Goal: Information Seeking & Learning: Learn about a topic

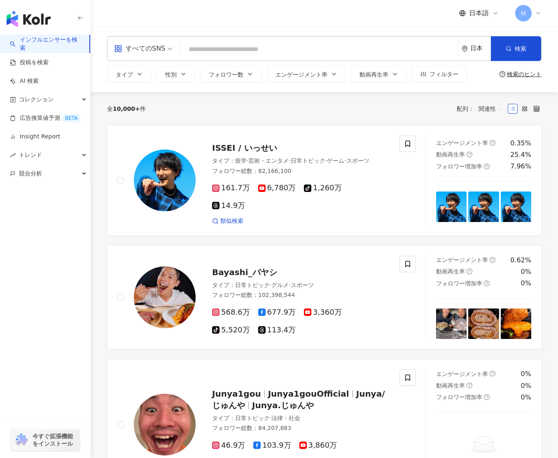
click at [536, 14] on icon at bounding box center [538, 13] width 7 height 7
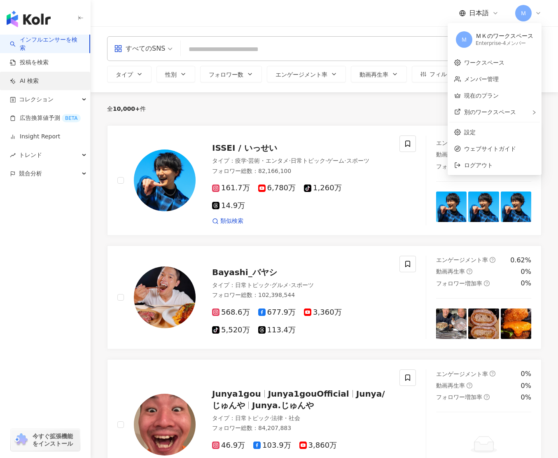
scroll to position [0, 0]
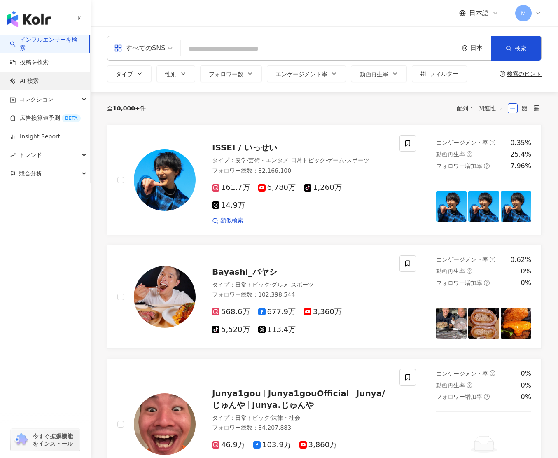
click at [28, 83] on link "AI 検索" at bounding box center [24, 81] width 29 height 8
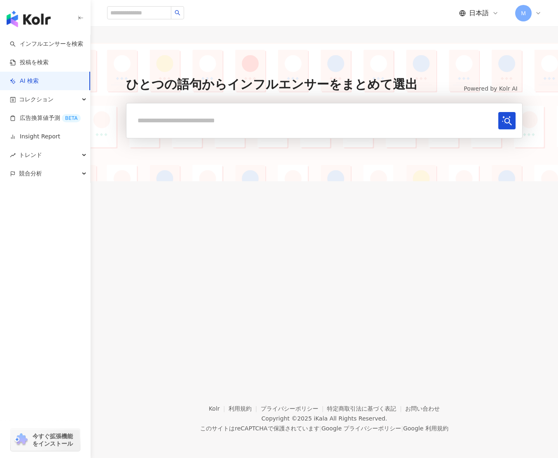
click at [334, 126] on input "text" at bounding box center [314, 120] width 362 height 17
type input "******"
click at [499, 112] on button "submit" at bounding box center [507, 120] width 17 height 17
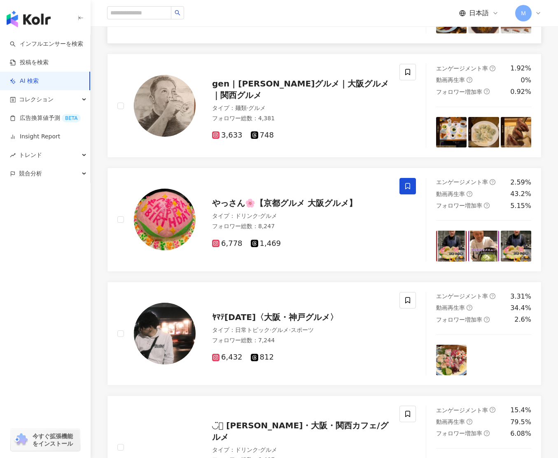
scroll to position [898, 0]
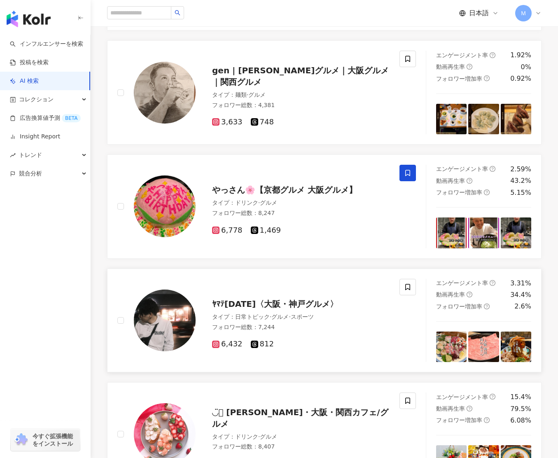
click at [277, 305] on span "ﾔﾏﾃ[DATE]〈大阪・神戸グルメ〉" at bounding box center [275, 304] width 126 height 10
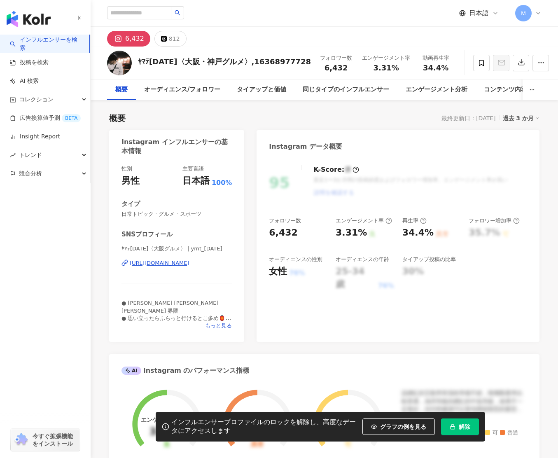
click at [463, 424] on span "解除" at bounding box center [465, 427] width 12 height 7
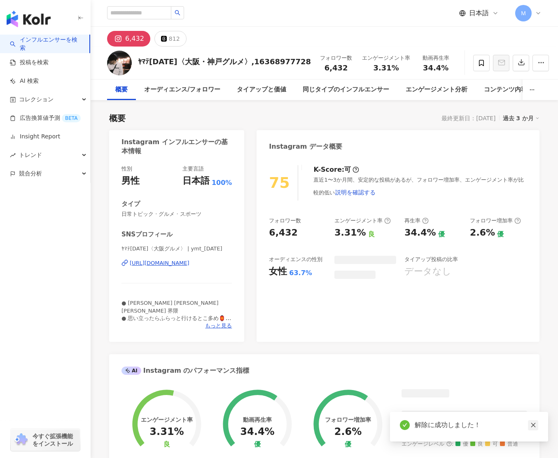
click at [535, 423] on icon "close" at bounding box center [534, 425] width 6 height 6
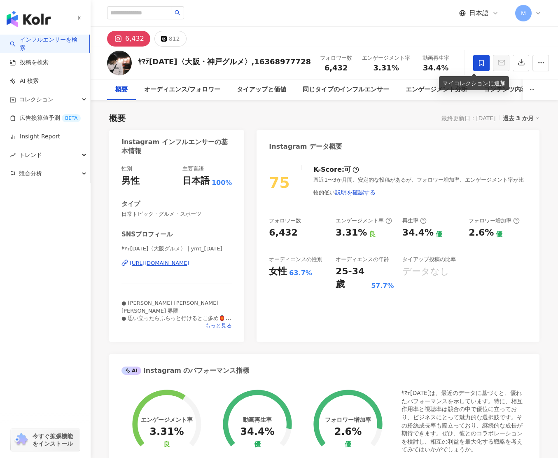
click at [478, 61] on icon at bounding box center [481, 62] width 7 height 7
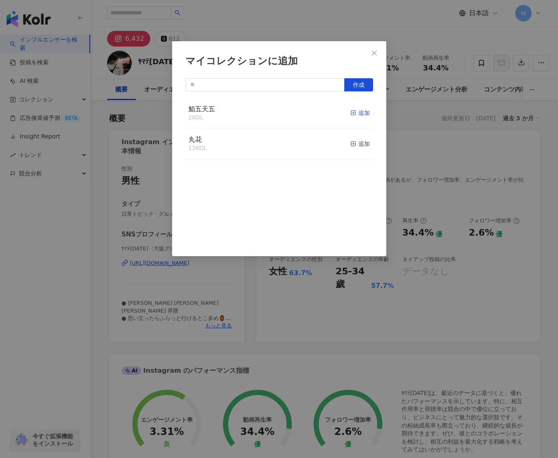
click at [357, 113] on div "追加" at bounding box center [360, 112] width 19 height 9
click at [358, 143] on div "追加" at bounding box center [360, 143] width 19 height 9
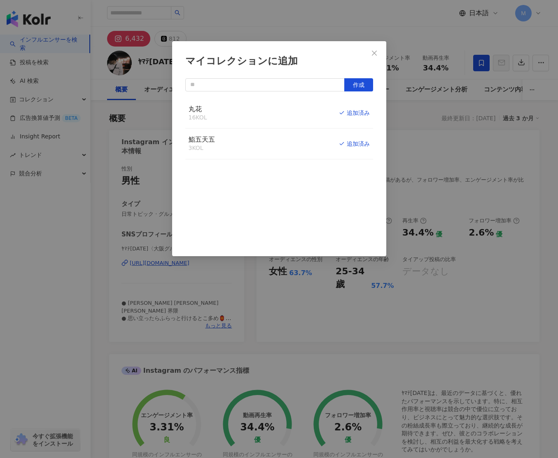
click at [375, 54] on icon "close" at bounding box center [374, 53] width 7 height 7
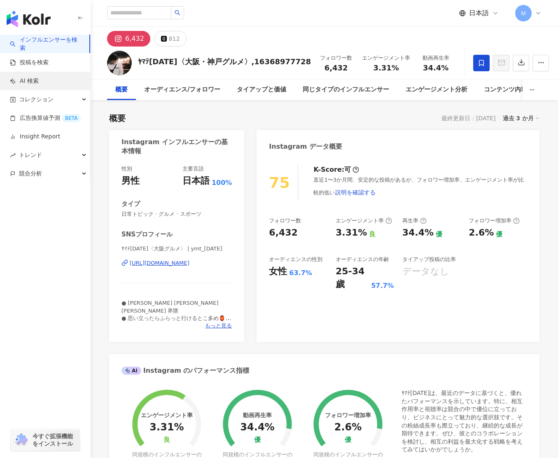
click at [39, 85] on link "AI 検索" at bounding box center [24, 81] width 29 height 8
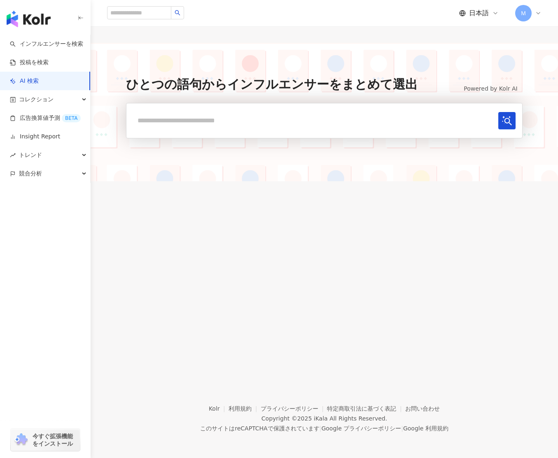
click at [257, 124] on input "text" at bounding box center [314, 120] width 362 height 17
type input "******"
click at [499, 112] on button "submit" at bounding box center [507, 120] width 17 height 17
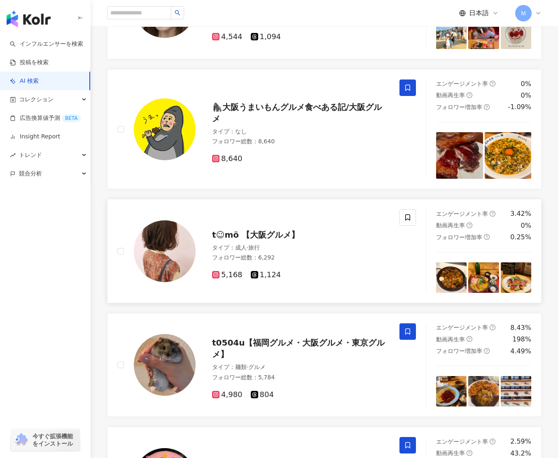
scroll to position [517, 0]
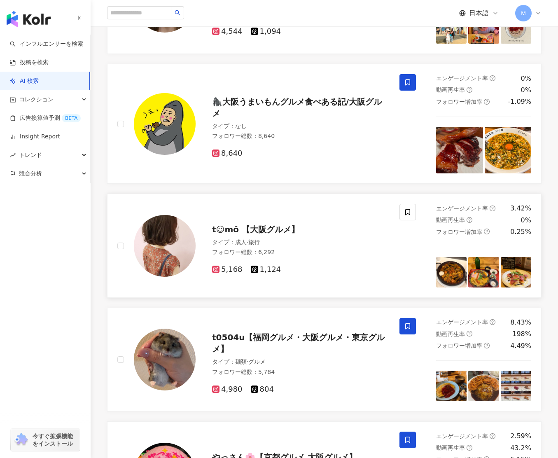
click at [265, 231] on span "t︎︎︎︎☺︎mö 【大阪グルメ】" at bounding box center [255, 230] width 87 height 10
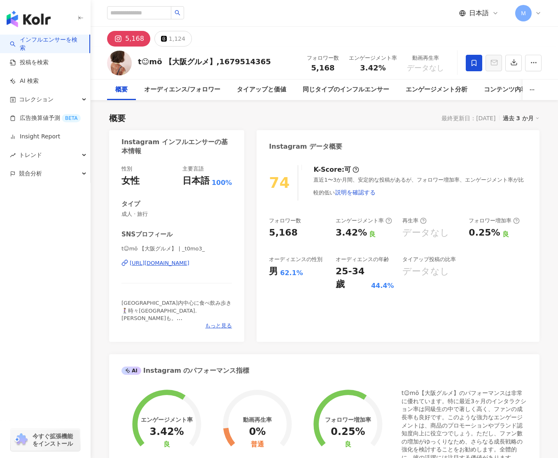
scroll to position [2, 0]
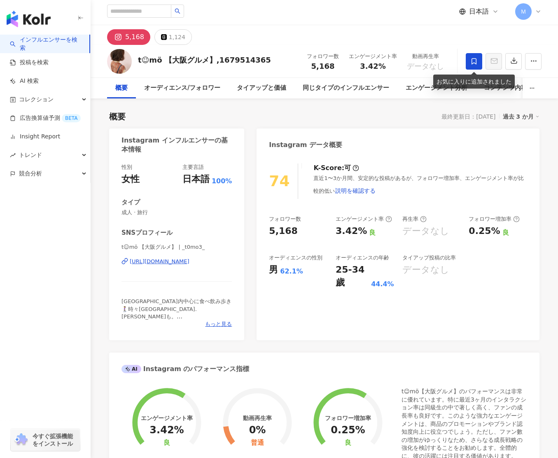
click at [472, 63] on icon at bounding box center [474, 61] width 7 height 7
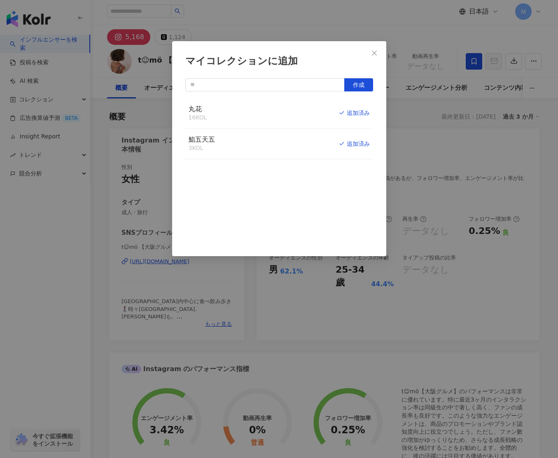
drag, startPoint x: 378, startPoint y: 52, endPoint x: 351, endPoint y: 50, distance: 26.9
click at [378, 52] on span "Close" at bounding box center [374, 53] width 16 height 7
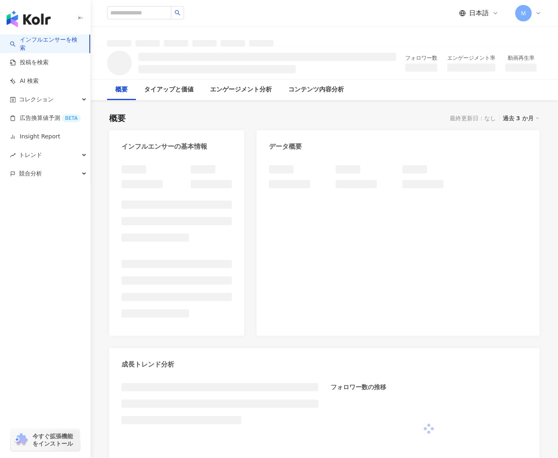
click at [80, 16] on icon "button" at bounding box center [80, 18] width 7 height 7
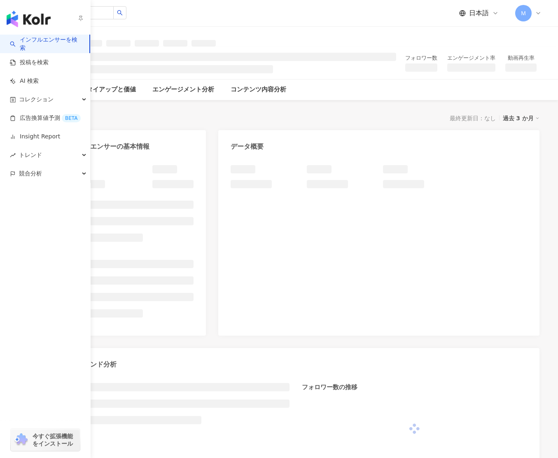
click at [20, 36] on link "インフルエンサーを検索" at bounding box center [46, 44] width 73 height 16
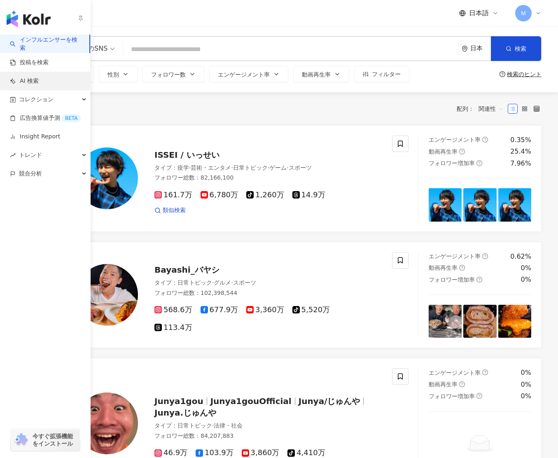
click at [33, 82] on link "AI 検索" at bounding box center [24, 81] width 29 height 8
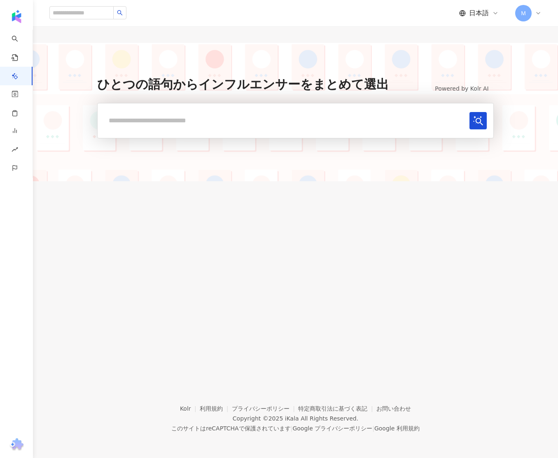
drag, startPoint x: 198, startPoint y: 127, endPoint x: 203, endPoint y: 128, distance: 4.7
click at [200, 127] on input "text" at bounding box center [285, 120] width 362 height 17
type input "******"
click at [470, 112] on button "submit" at bounding box center [478, 120] width 17 height 17
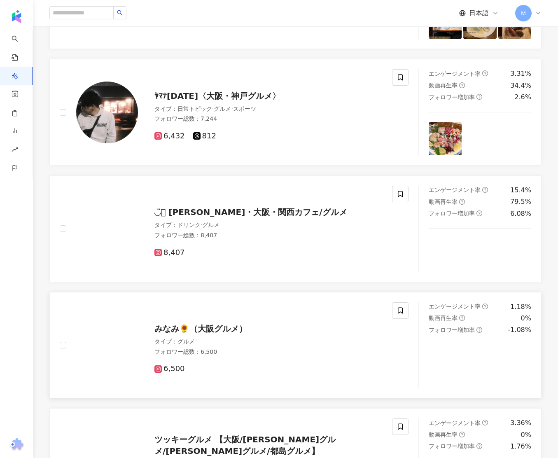
scroll to position [1124, 0]
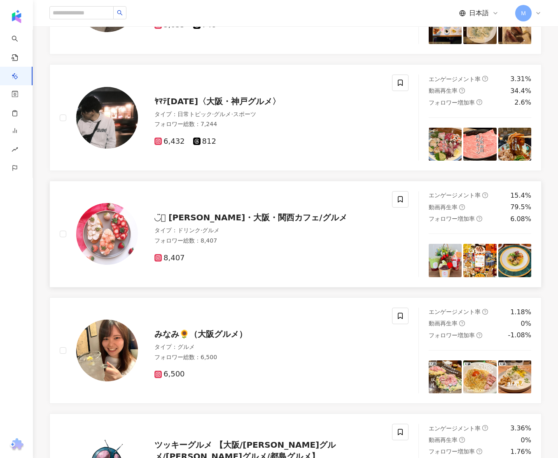
click at [246, 217] on span "◡̈⃝ kiiro ◡̈⃝ 奈良・大阪・関西カフェ/グルメ" at bounding box center [251, 218] width 193 height 10
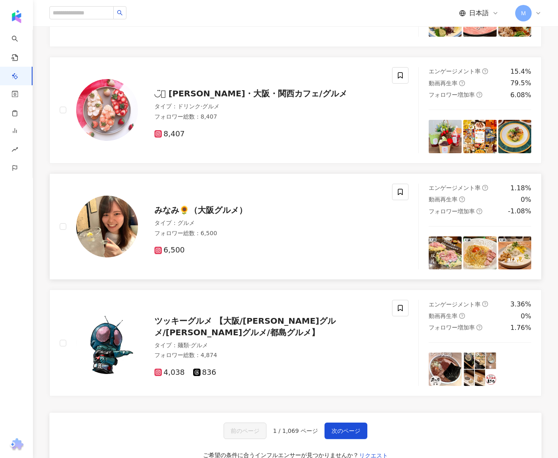
scroll to position [1249, 0]
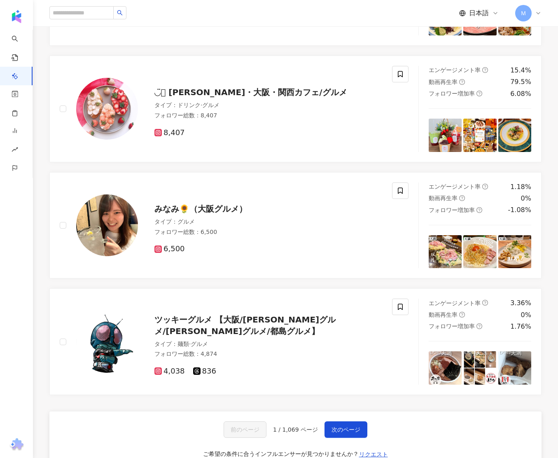
click at [538, 11] on icon at bounding box center [538, 13] width 7 height 7
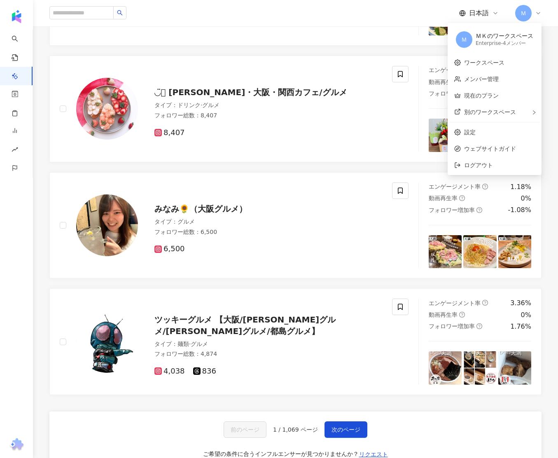
click at [540, 12] on icon at bounding box center [538, 13] width 3 height 2
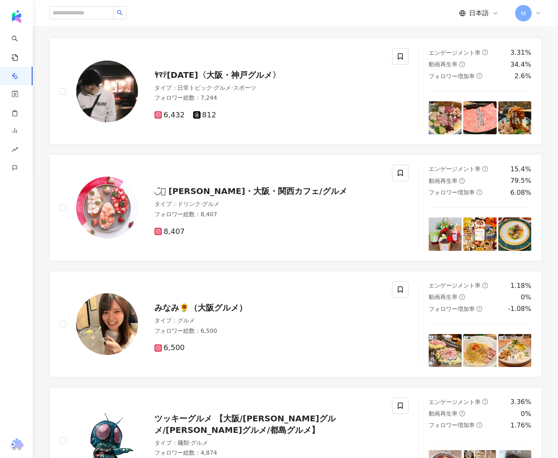
scroll to position [1373, 0]
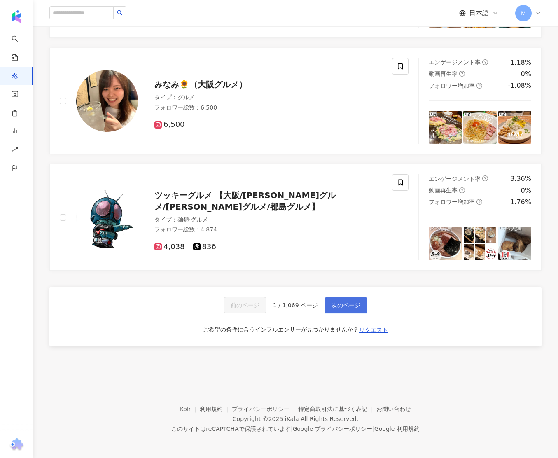
click at [353, 306] on span "次のページ" at bounding box center [346, 305] width 29 height 7
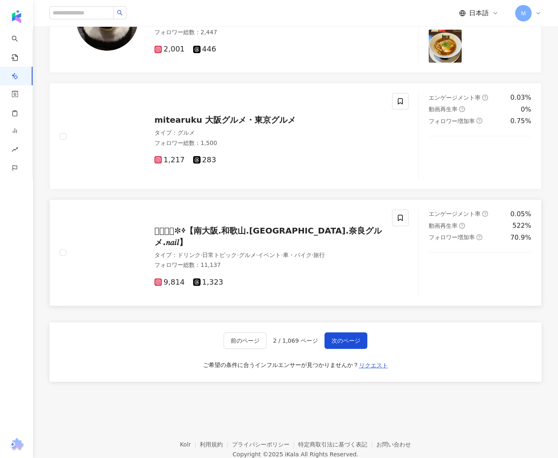
scroll to position [1338, 0]
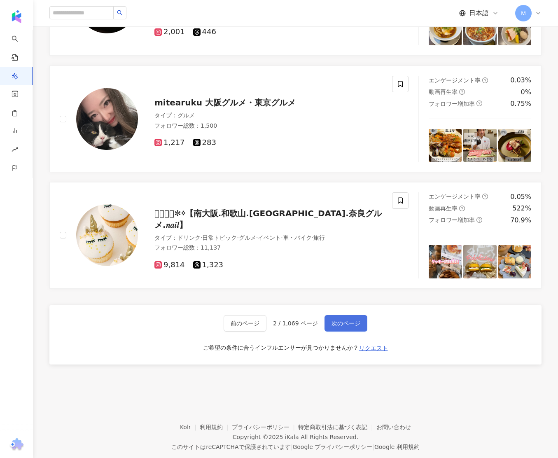
click at [347, 323] on span "次のページ" at bounding box center [346, 323] width 29 height 7
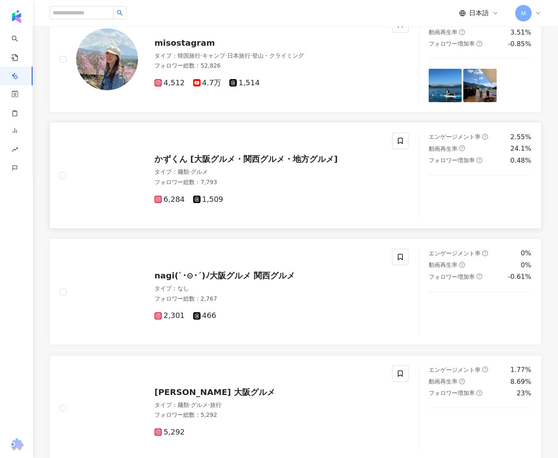
scroll to position [826, 0]
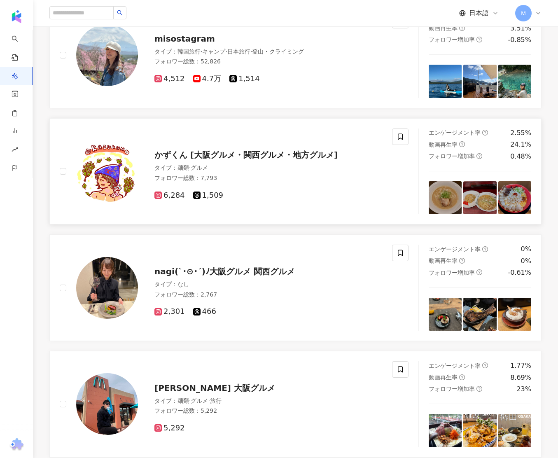
click at [253, 150] on span "かずくん [大阪グルメ・関西グルメ・地方グルメ]" at bounding box center [246, 155] width 183 height 10
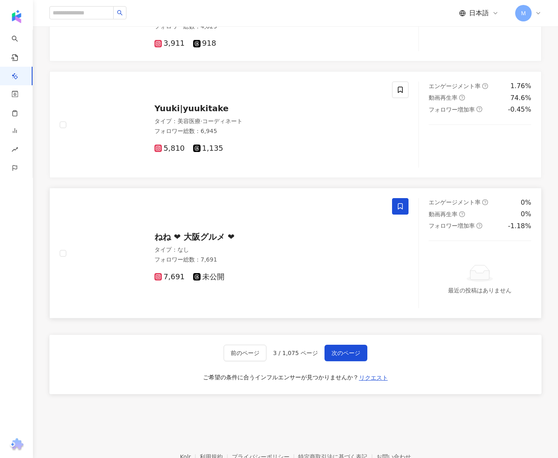
scroll to position [1372, 0]
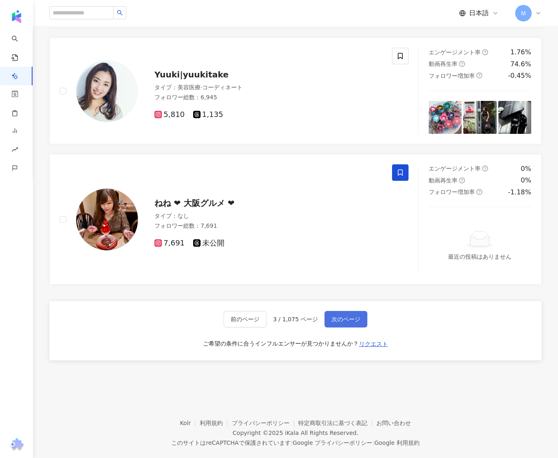
click at [354, 317] on button "次のページ" at bounding box center [346, 319] width 43 height 16
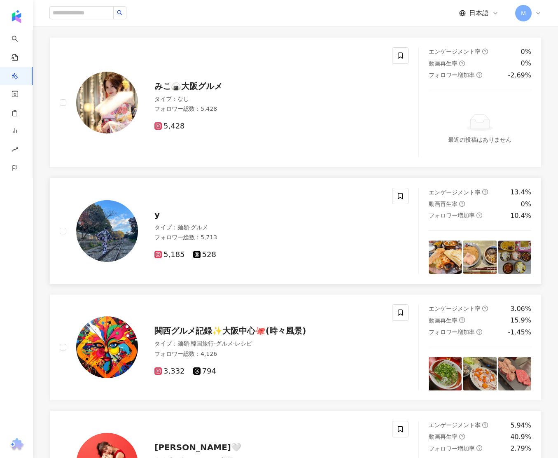
scroll to position [192, 0]
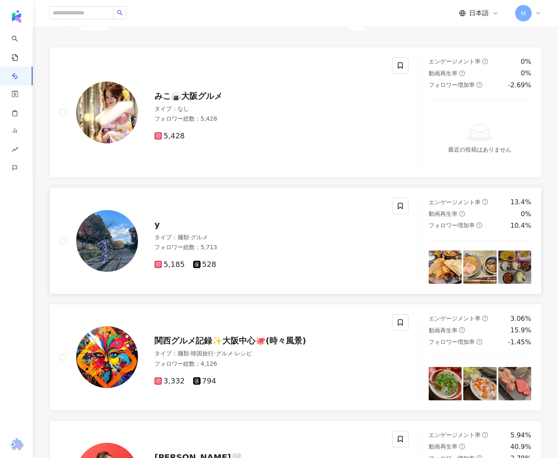
click at [156, 224] on span "y" at bounding box center [157, 225] width 5 height 10
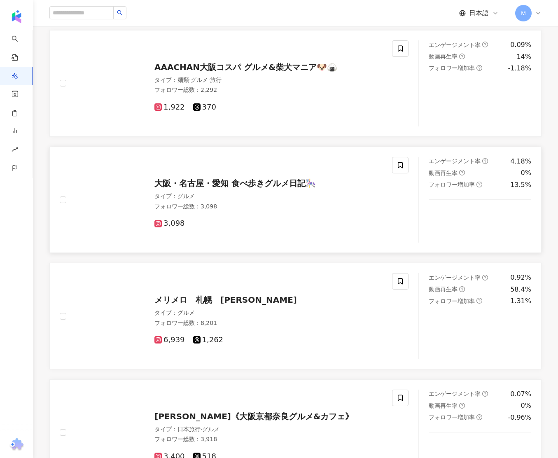
scroll to position [708, 0]
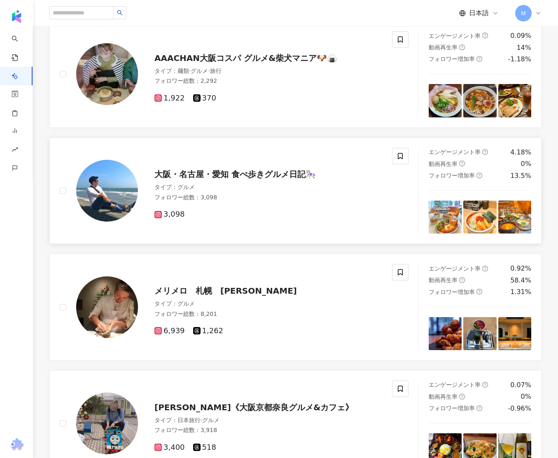
click at [232, 174] on span "大阪・名古屋・愛知 食べ歩きグルメ日記🎠" at bounding box center [236, 174] width 162 height 10
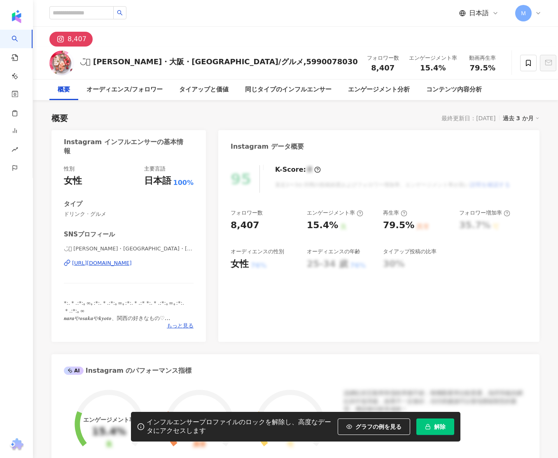
click at [429, 424] on icon "button" at bounding box center [428, 427] width 6 height 6
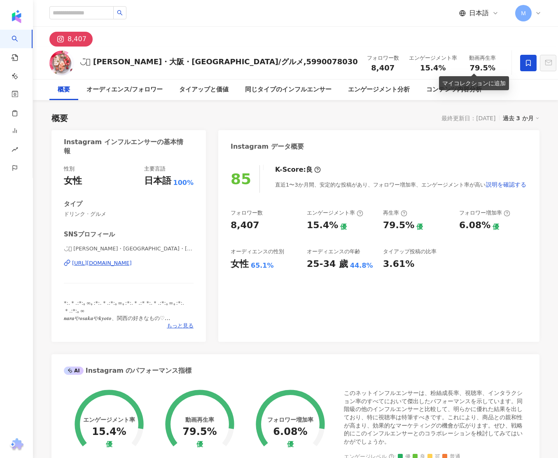
click at [525, 62] on icon at bounding box center [528, 62] width 7 height 7
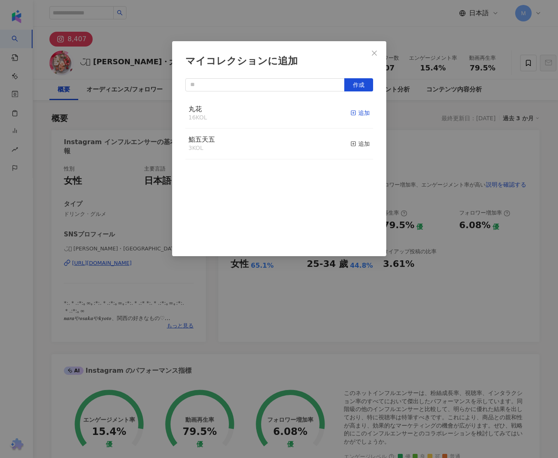
click at [364, 111] on div "追加" at bounding box center [360, 112] width 19 height 9
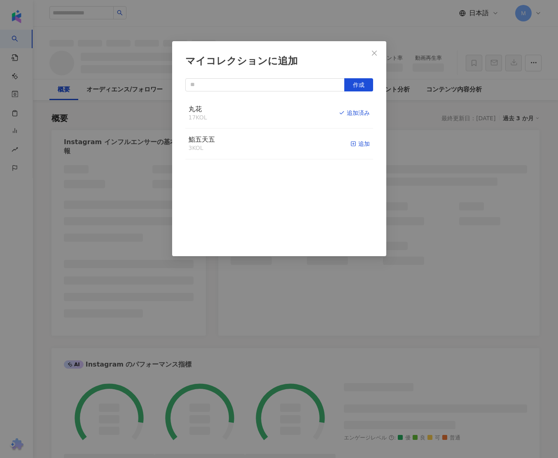
click at [359, 143] on div "追加" at bounding box center [360, 143] width 19 height 9
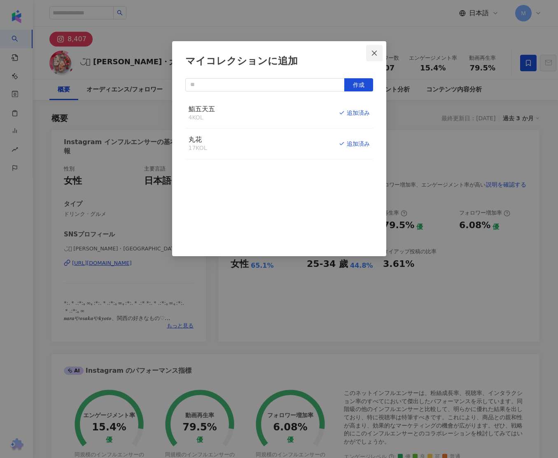
click at [381, 54] on span "Close" at bounding box center [374, 53] width 16 height 7
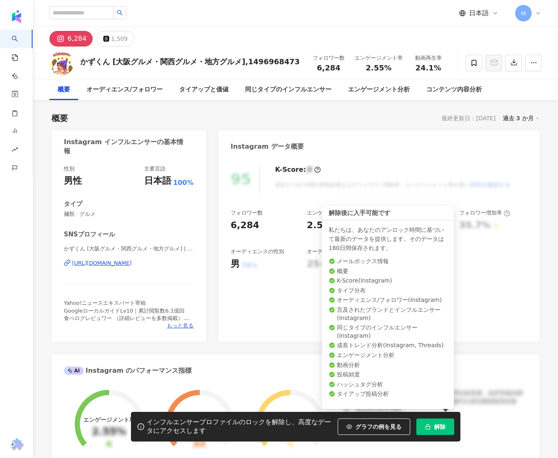
click at [450, 419] on button "解除" at bounding box center [436, 427] width 38 height 16
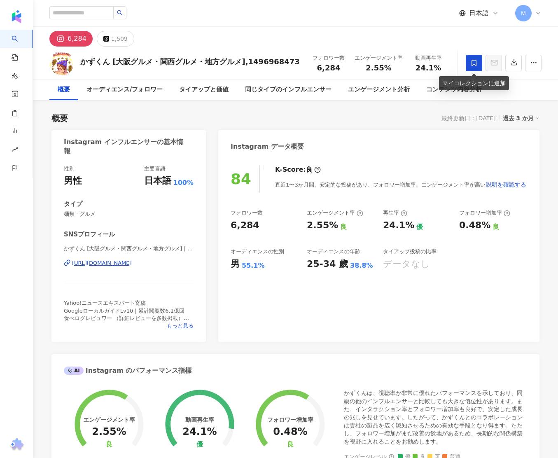
click at [474, 58] on span at bounding box center [474, 63] width 16 height 16
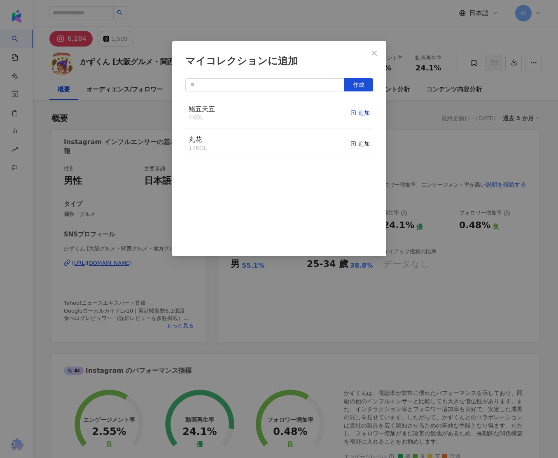
click at [356, 111] on icon "button" at bounding box center [354, 113] width 6 height 6
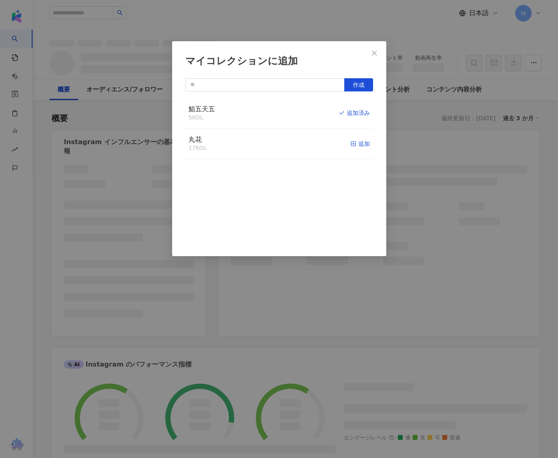
drag, startPoint x: 360, startPoint y: 143, endPoint x: 365, endPoint y: 71, distance: 72.3
click at [360, 143] on div "追加" at bounding box center [360, 143] width 19 height 9
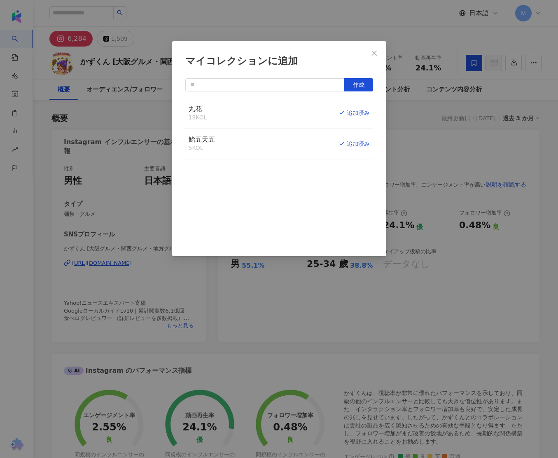
click at [375, 56] on button "Close" at bounding box center [374, 53] width 16 height 16
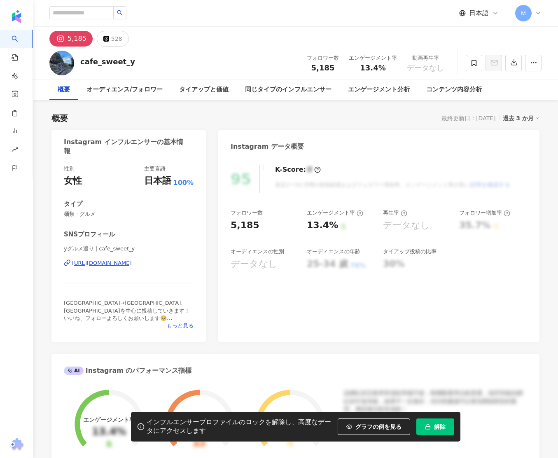
click at [445, 426] on button "解除" at bounding box center [436, 427] width 38 height 16
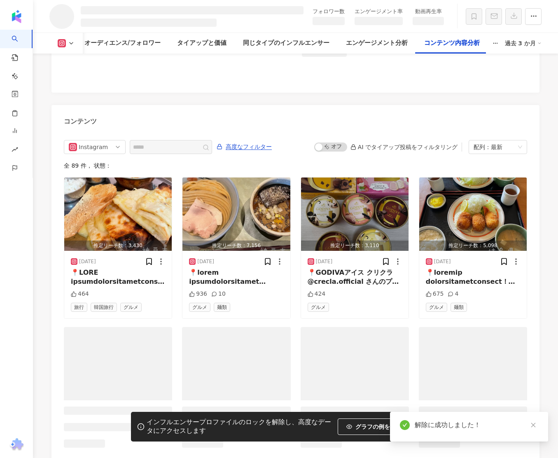
scroll to position [2148, 0]
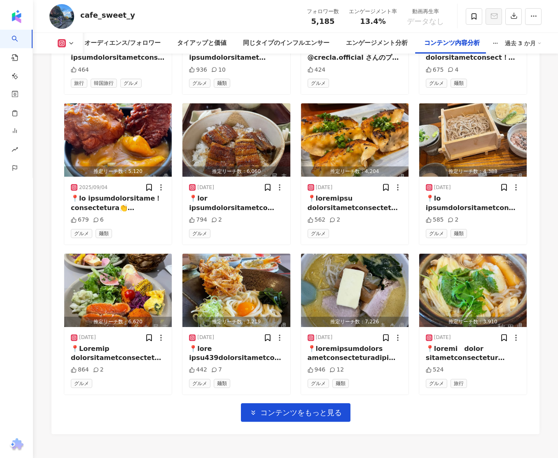
scroll to position [2623, 0]
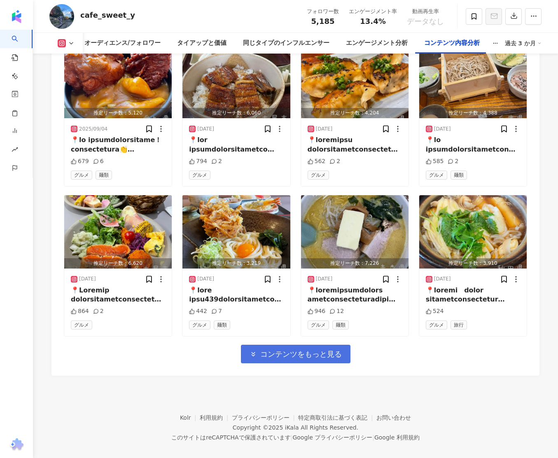
click at [332, 350] on span "コンテンツをもっと見る" at bounding box center [301, 354] width 82 height 9
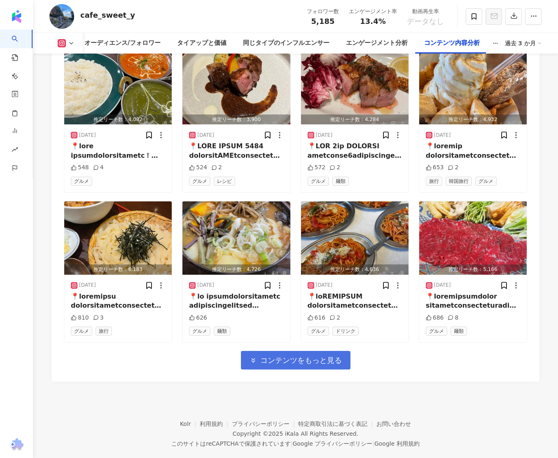
scroll to position [3074, 0]
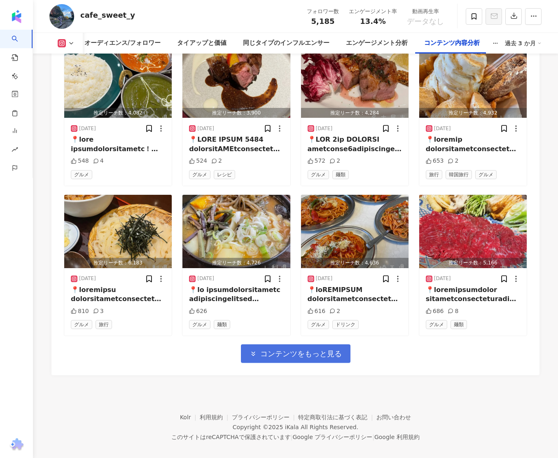
click at [344, 351] on button "コンテンツをもっと見る" at bounding box center [296, 354] width 110 height 19
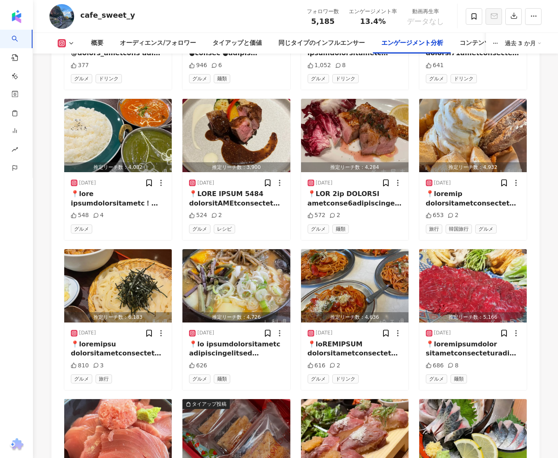
scroll to position [3524, 0]
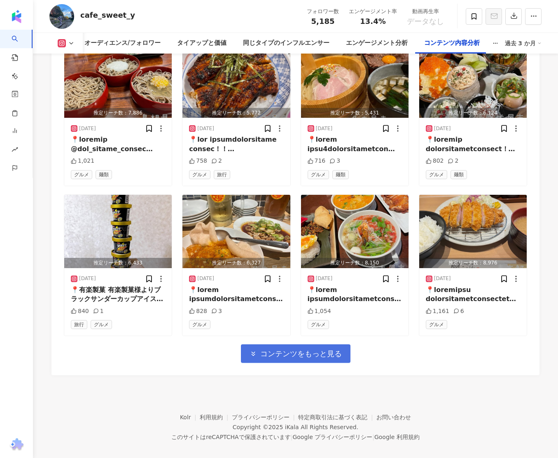
click at [281, 350] on span "コンテンツをもっと見る" at bounding box center [301, 354] width 82 height 9
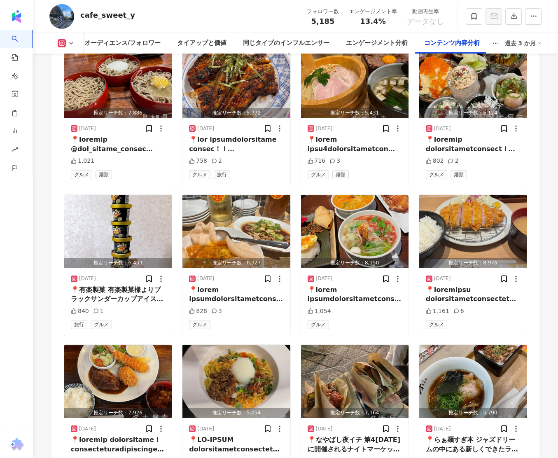
scroll to position [3975, 0]
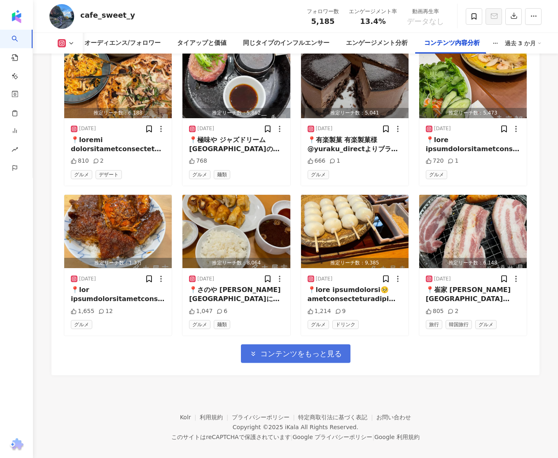
click at [331, 350] on span "コンテンツをもっと見る" at bounding box center [301, 354] width 82 height 9
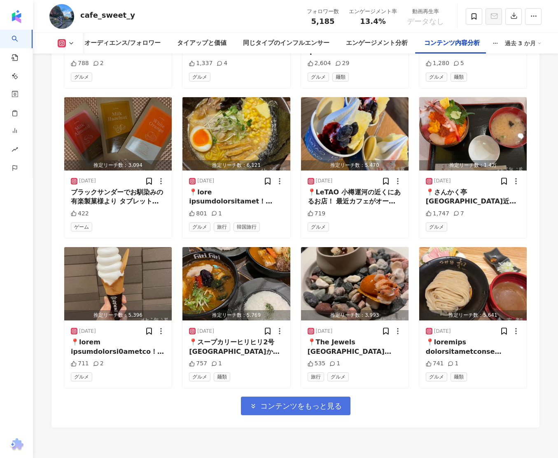
scroll to position [4425, 0]
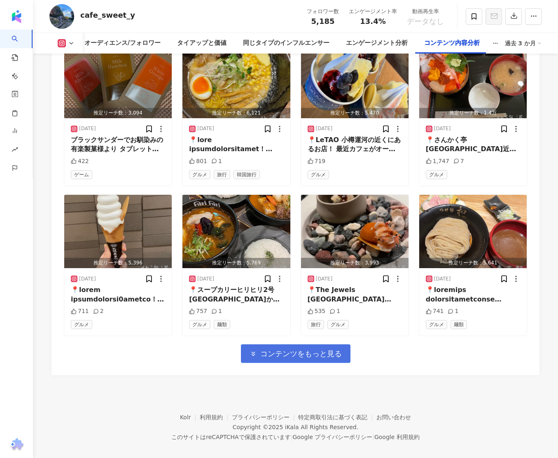
click at [338, 349] on button "コンテンツをもっと見る" at bounding box center [296, 354] width 110 height 19
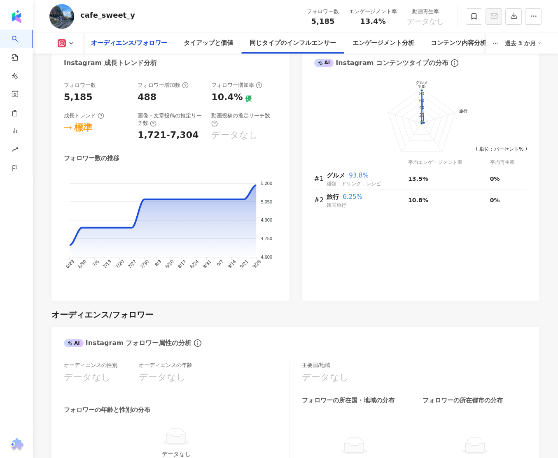
scroll to position [0, 0]
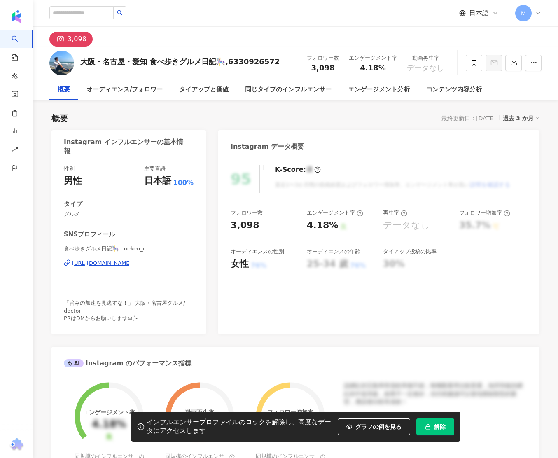
click at [432, 420] on button "解除" at bounding box center [436, 427] width 38 height 16
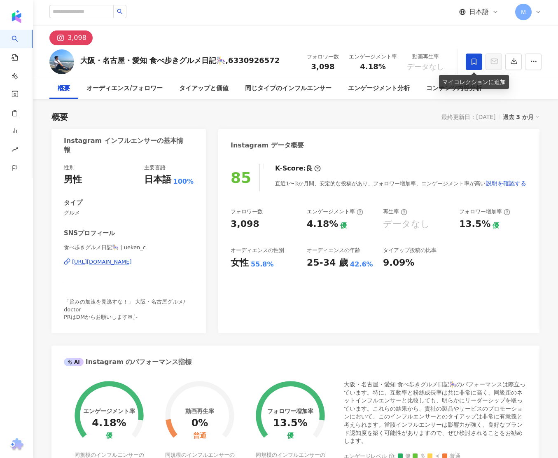
click at [470, 68] on span at bounding box center [474, 62] width 16 height 16
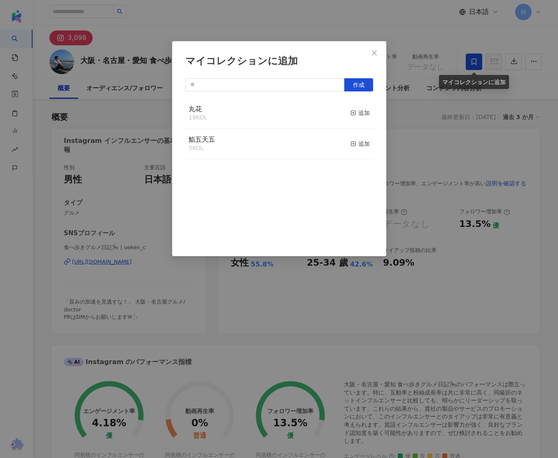
scroll to position [0, 0]
click at [360, 117] on button "追加" at bounding box center [360, 113] width 19 height 17
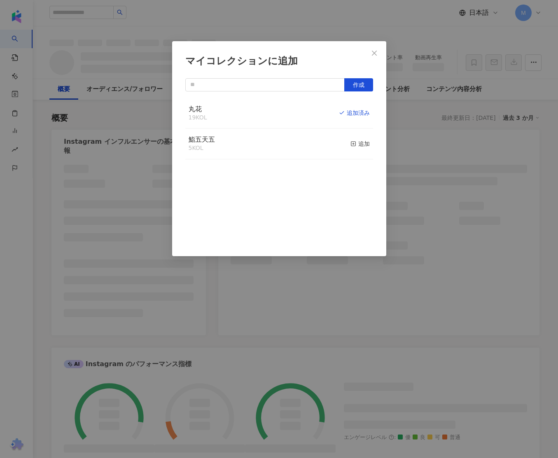
drag, startPoint x: 355, startPoint y: 145, endPoint x: 368, endPoint y: 169, distance: 27.9
click at [354, 145] on icon "button" at bounding box center [354, 144] width 6 height 6
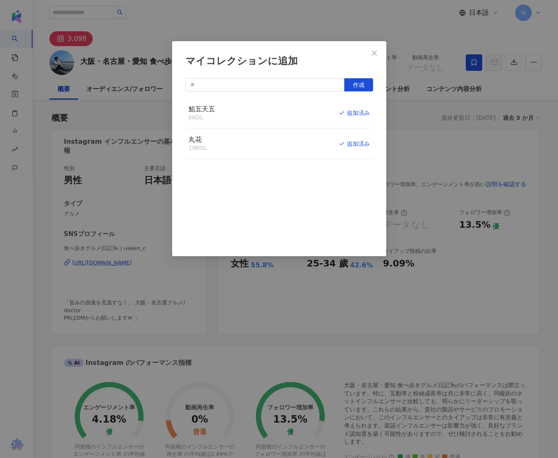
click at [451, 138] on div "マイコレクションに追加 作成 鮨五天五 6 KOL 追加済み 丸花 19 KOL 追加済み" at bounding box center [279, 229] width 558 height 458
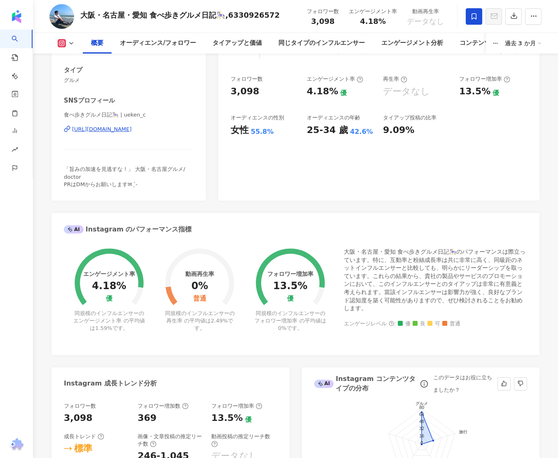
scroll to position [0, 0]
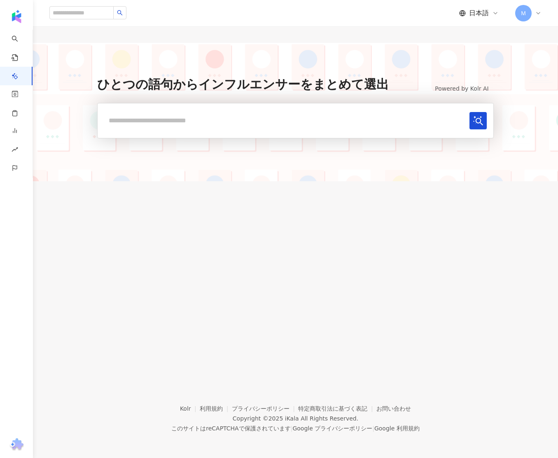
click at [199, 123] on input "text" at bounding box center [285, 120] width 362 height 17
type input "******"
click at [470, 112] on button "submit" at bounding box center [478, 120] width 17 height 17
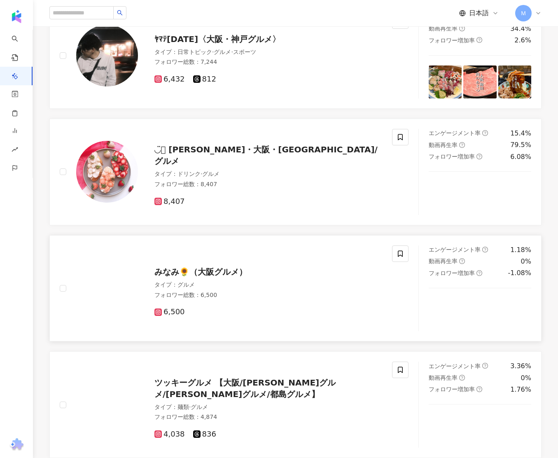
scroll to position [1373, 0]
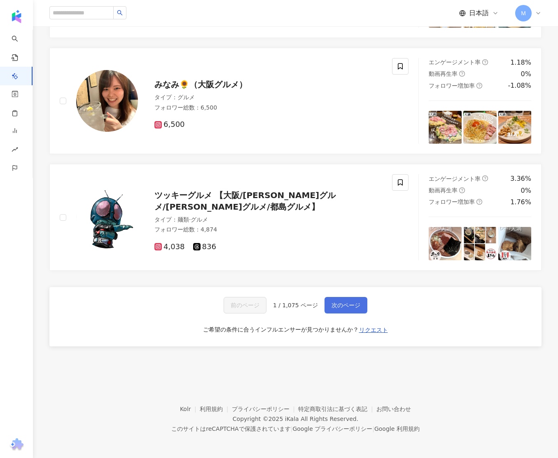
click at [347, 304] on span "次のページ" at bounding box center [346, 305] width 29 height 7
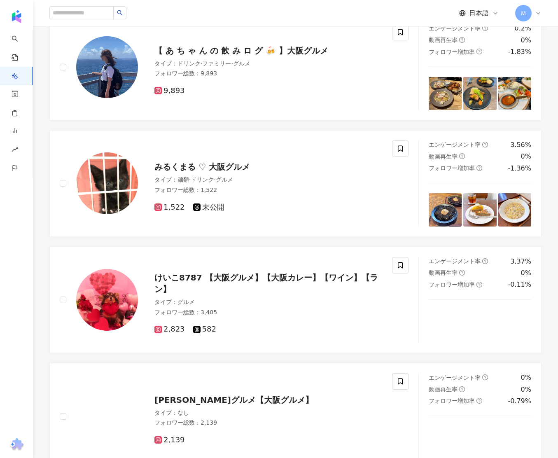
scroll to position [1356, 0]
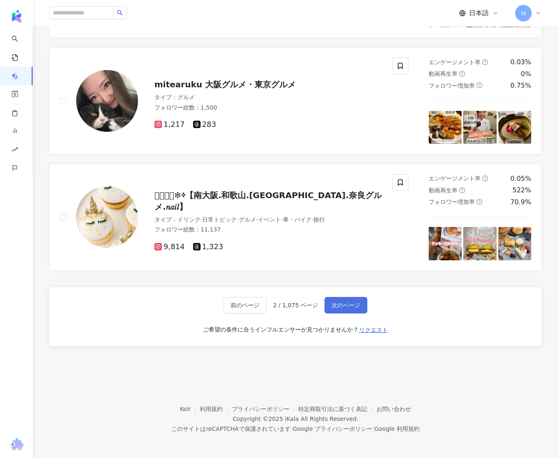
click at [354, 301] on button "次のページ" at bounding box center [346, 305] width 43 height 16
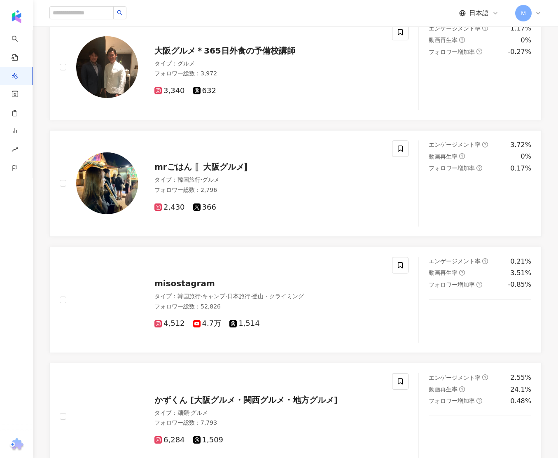
scroll to position [1404, 0]
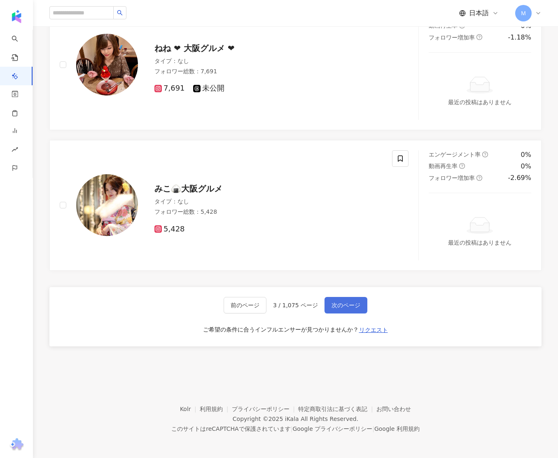
click at [354, 308] on button "次のページ" at bounding box center [346, 305] width 43 height 16
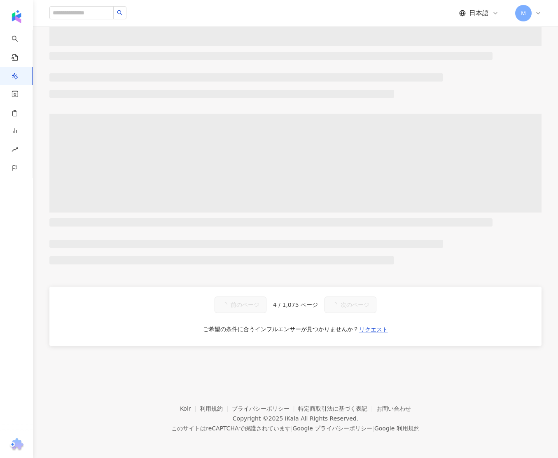
scroll to position [1356, 0]
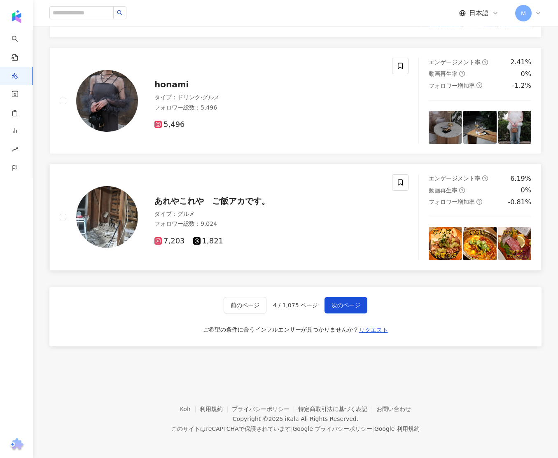
click at [225, 200] on span "あれやこれや　ご飯アカです。" at bounding box center [212, 201] width 115 height 10
click at [348, 302] on span "次のページ" at bounding box center [346, 305] width 29 height 7
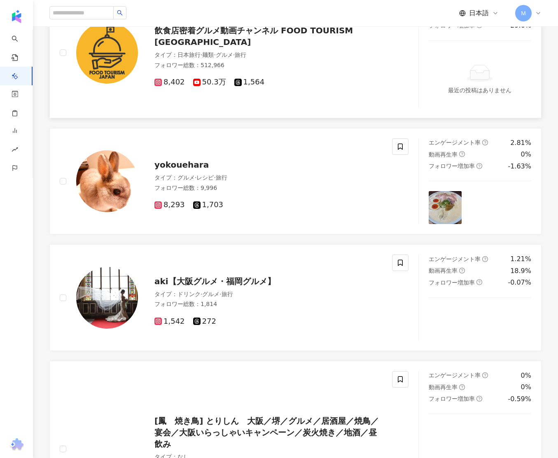
scroll to position [1067, 0]
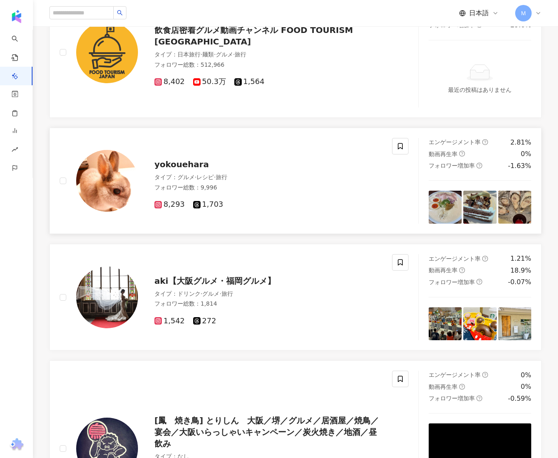
click at [178, 165] on span "yokouehara" at bounding box center [182, 165] width 54 height 10
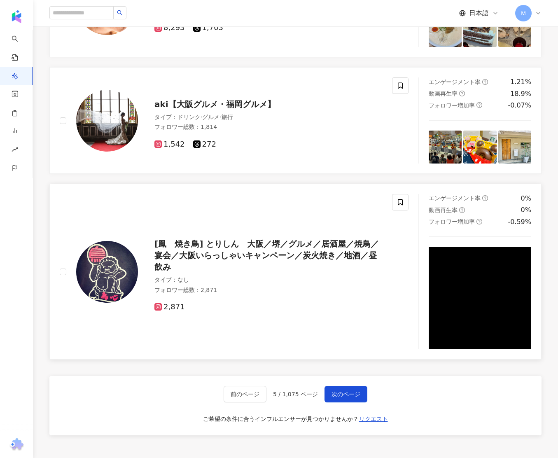
scroll to position [1305, 0]
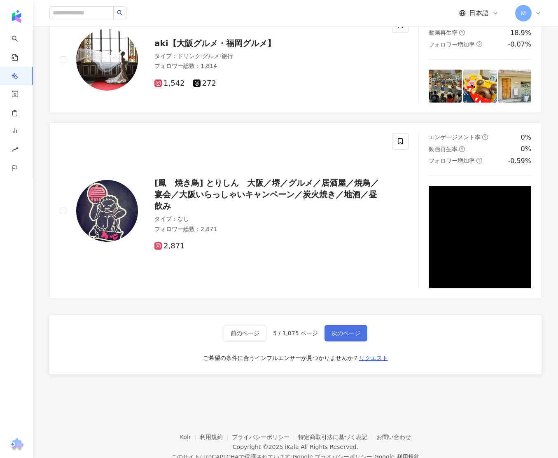
click at [351, 332] on span "次のページ" at bounding box center [346, 333] width 29 height 7
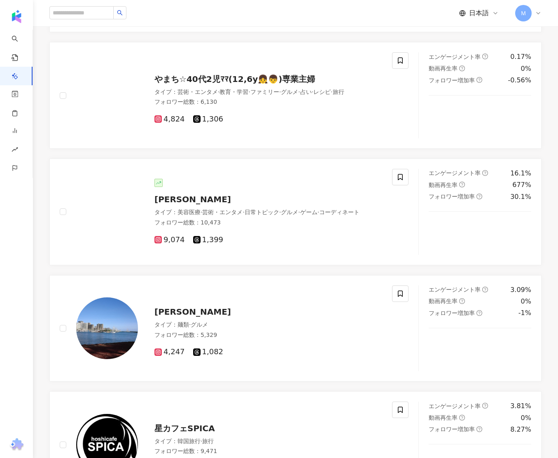
scroll to position [1328, 0]
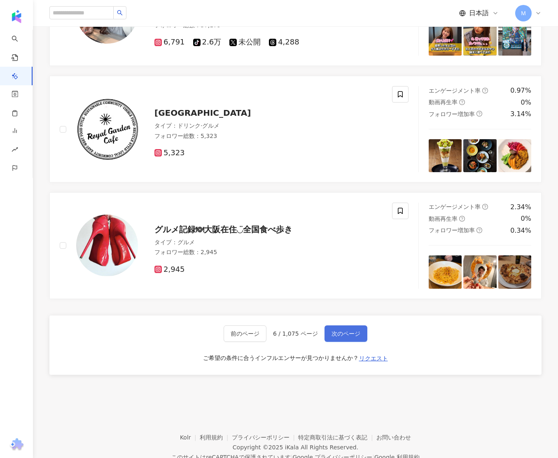
click at [358, 334] on span "次のページ" at bounding box center [346, 334] width 29 height 7
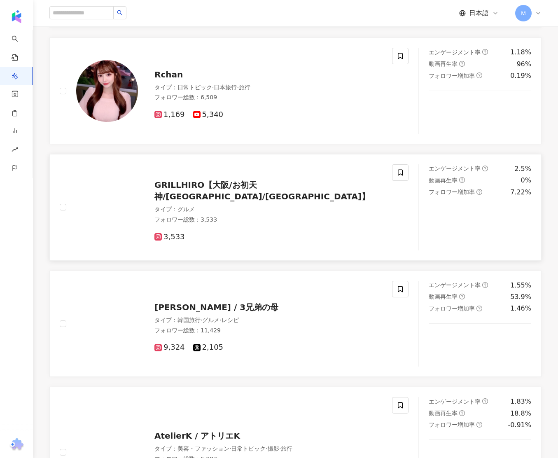
scroll to position [440, 0]
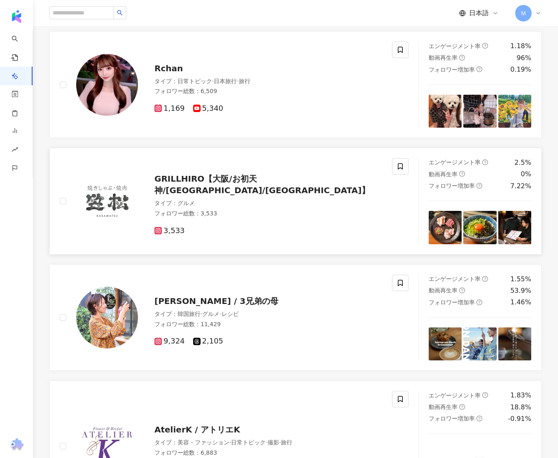
click at [286, 184] on span "GRILLHIRO【大阪/お初天神/イタリアン/大阪グルメ】" at bounding box center [263, 184] width 216 height 21
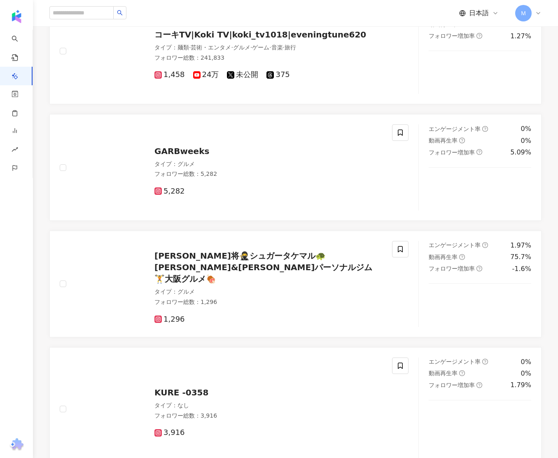
scroll to position [1398, 0]
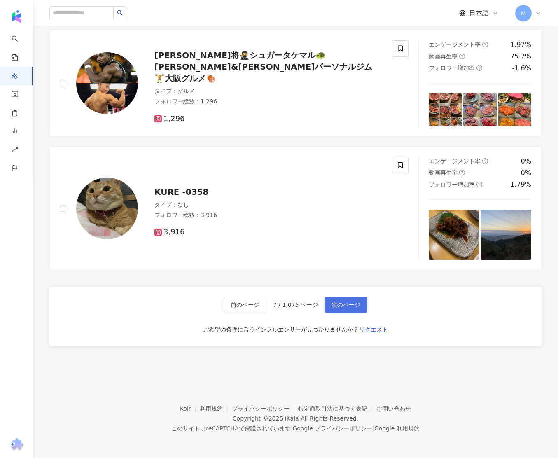
click at [357, 302] on span "次のページ" at bounding box center [346, 305] width 29 height 7
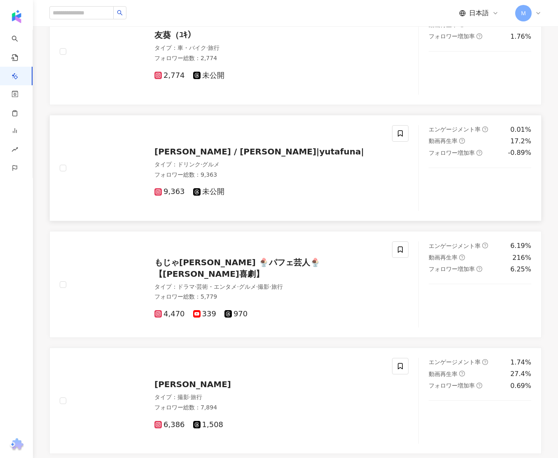
scroll to position [588, 0]
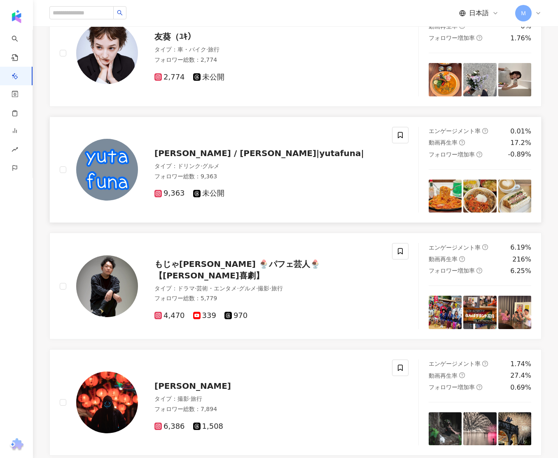
click at [272, 153] on span "Yuta Funakoshi / 船越 祐太|yutafuna|" at bounding box center [260, 153] width 210 height 10
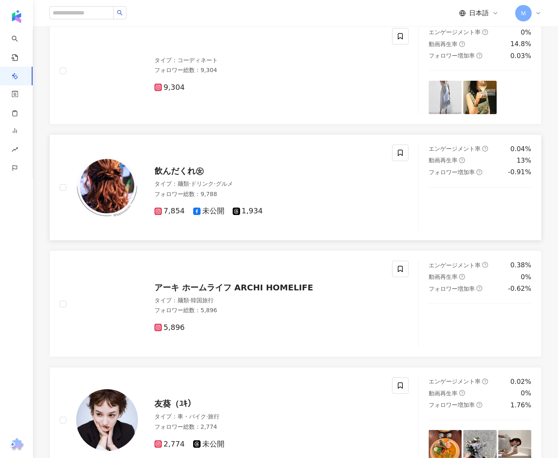
scroll to position [220, 0]
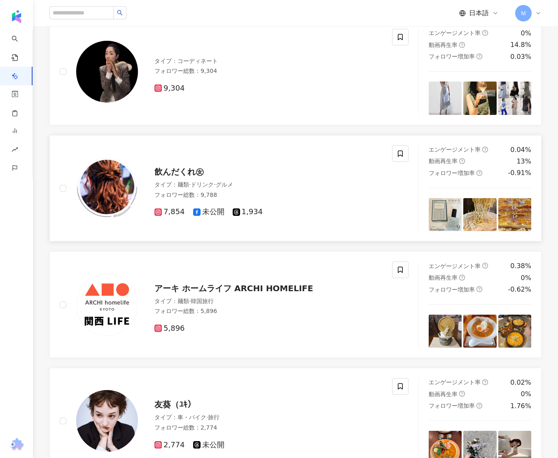
click at [189, 172] on span "飲んだくれ㊛" at bounding box center [179, 172] width 49 height 10
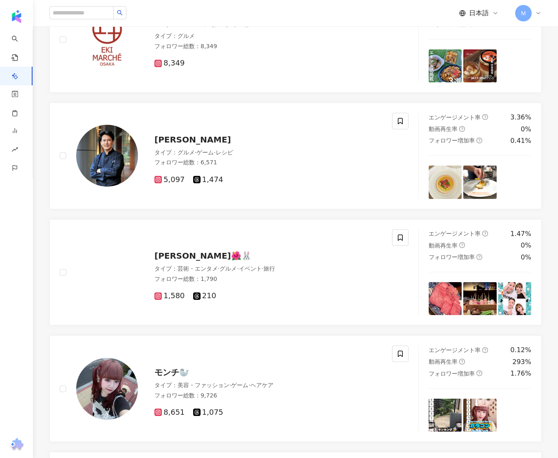
scroll to position [1356, 0]
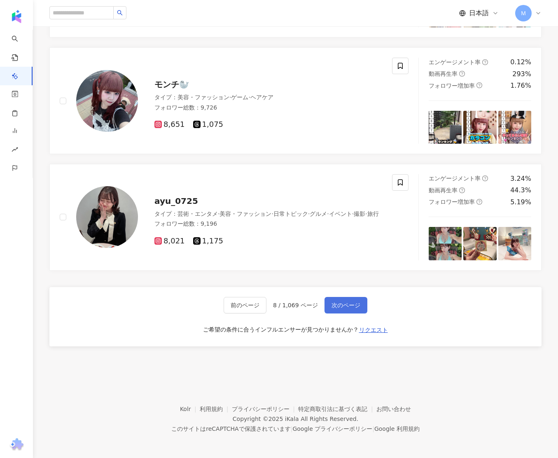
click at [353, 309] on button "次のページ" at bounding box center [346, 305] width 43 height 16
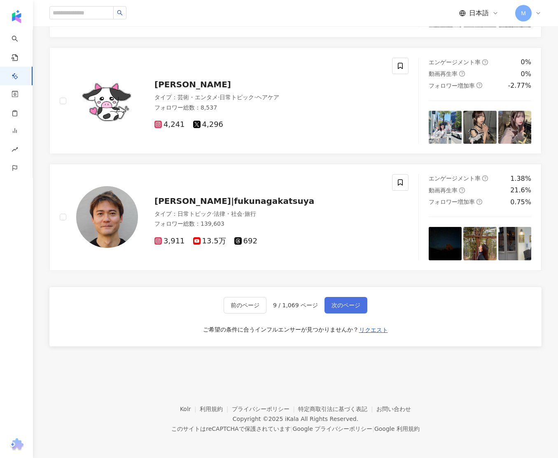
click at [343, 307] on span "次のページ" at bounding box center [346, 305] width 29 height 7
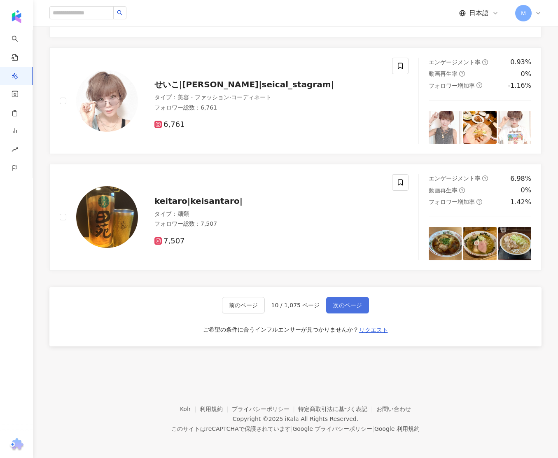
click at [349, 307] on span "次のページ" at bounding box center [347, 305] width 29 height 7
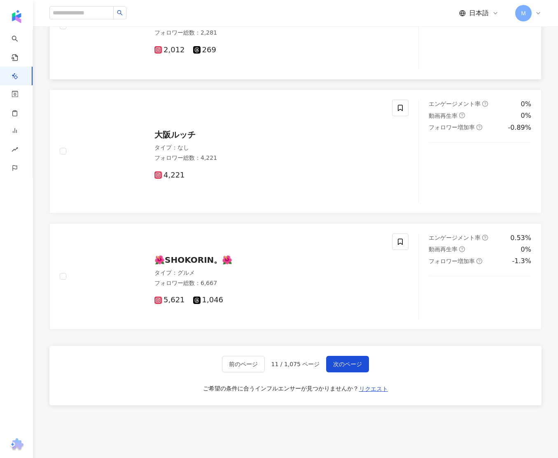
scroll to position [1257, 0]
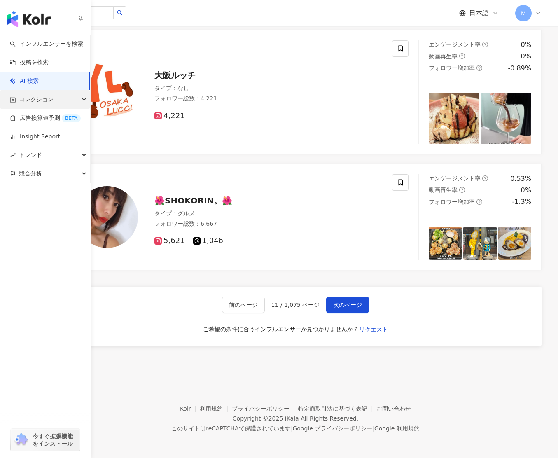
click at [69, 100] on div "コレクション" at bounding box center [45, 99] width 90 height 19
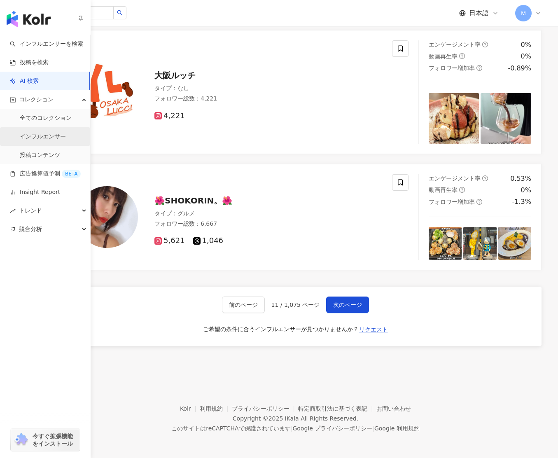
click at [54, 133] on link "インフルエンサー" at bounding box center [43, 137] width 46 height 8
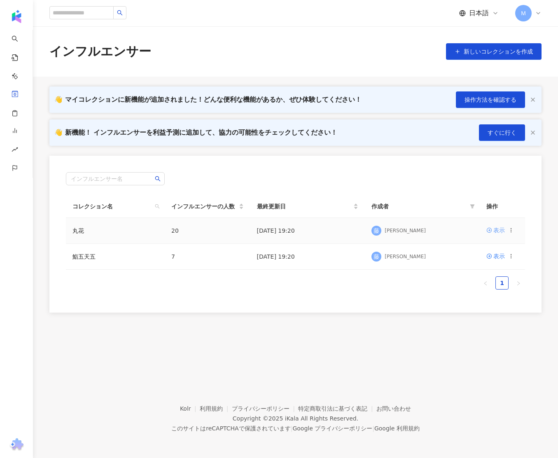
click at [500, 232] on div "表示" at bounding box center [500, 230] width 12 height 9
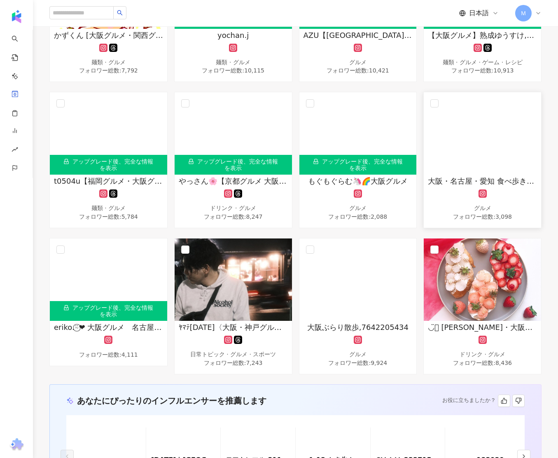
scroll to position [527, 0]
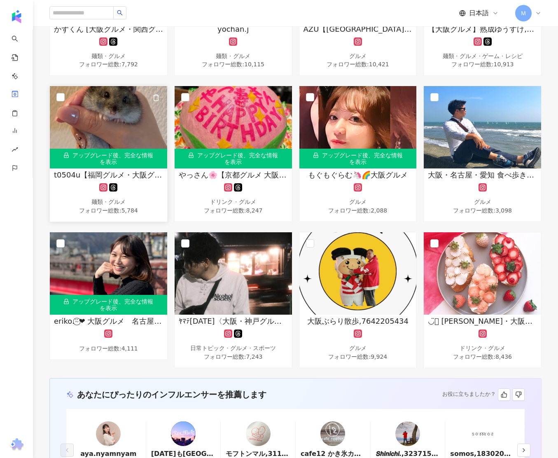
click at [104, 187] on rect at bounding box center [104, 188] width 7 height 6
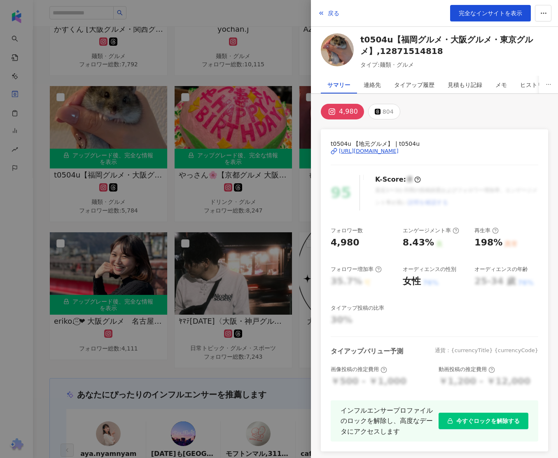
click at [335, 112] on rect at bounding box center [332, 111] width 8 height 7
click at [332, 9] on button "戻る" at bounding box center [329, 13] width 22 height 16
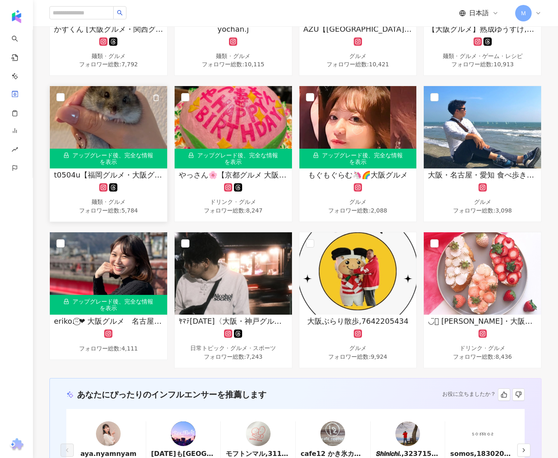
click at [134, 181] on div "t0504u【福岡グルメ・大阪グルメ・東京グルメ】,12871514818 麺類 · グルメ フォロワー総数 : 5,784" at bounding box center [108, 193] width 117 height 46
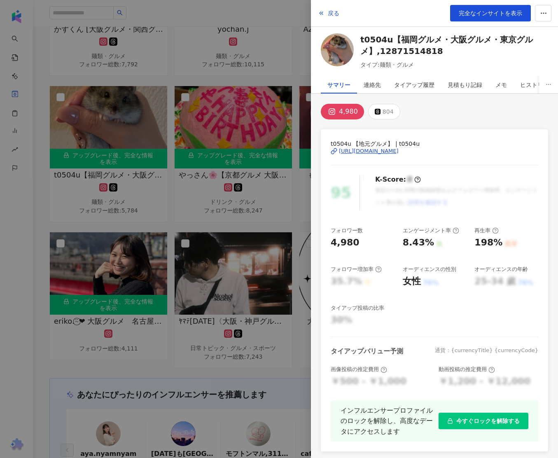
click at [382, 149] on div "https://www.instagram.com/t0504u/" at bounding box center [369, 151] width 60 height 7
click at [338, 13] on span "戻る" at bounding box center [334, 13] width 12 height 7
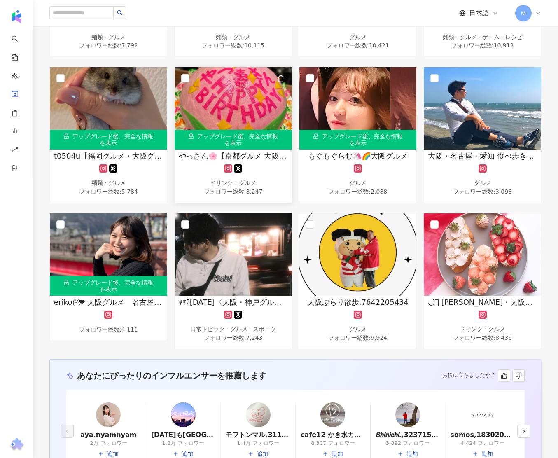
scroll to position [548, 0]
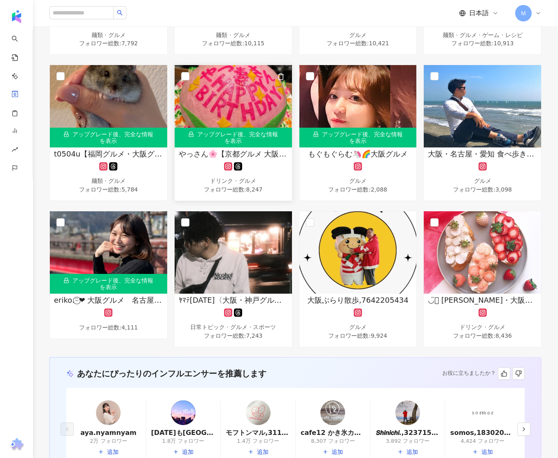
click at [260, 157] on span "やっさん🌸【京都グルメ 大阪グルメ】,1836612282" at bounding box center [233, 154] width 109 height 10
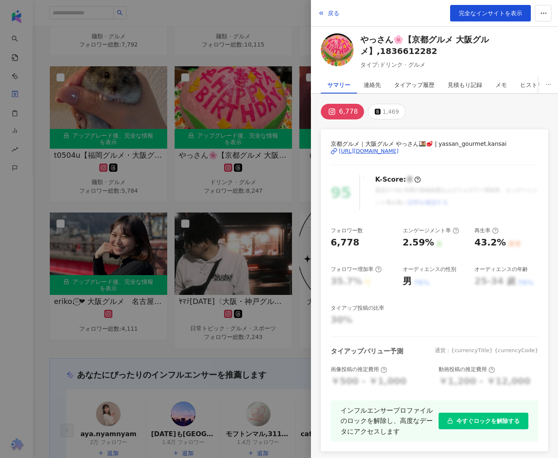
scroll to position [549, 0]
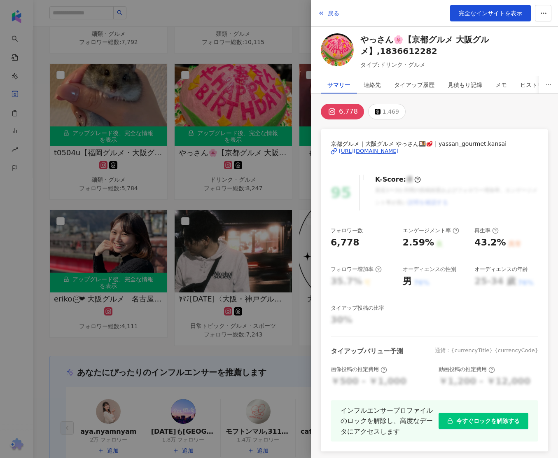
click at [392, 150] on div "https://www.instagram.com/yassan_gourmet.kansai/" at bounding box center [369, 151] width 60 height 7
click at [330, 13] on span "戻る" at bounding box center [334, 13] width 12 height 7
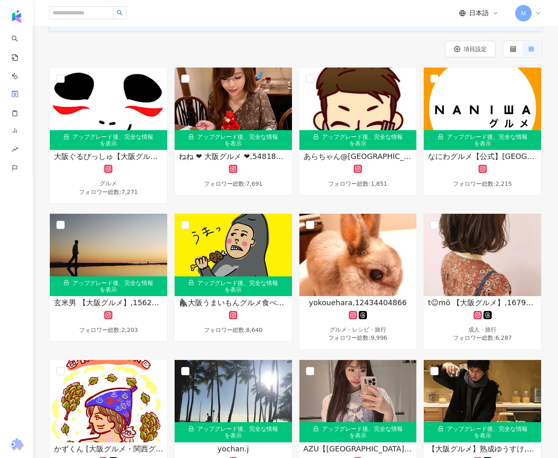
scroll to position [107, 0]
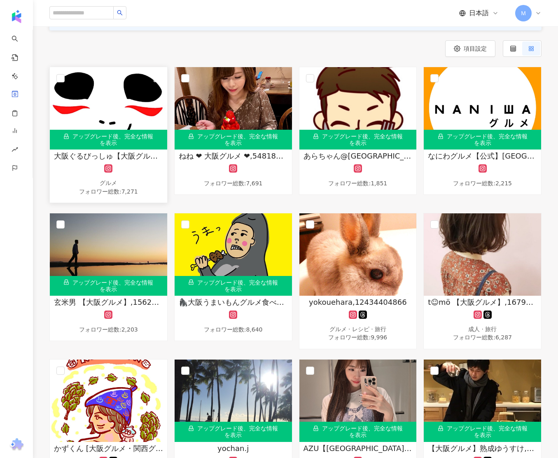
click at [131, 158] on span "大阪ぐるびっしゅ【大阪グルメ/関西グルメ】" at bounding box center [108, 156] width 109 height 10
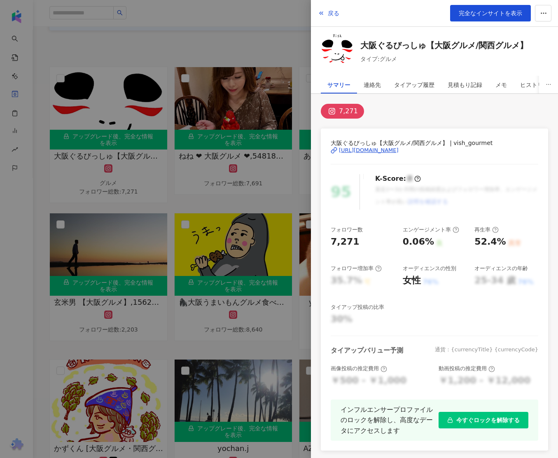
scroll to position [106, 0]
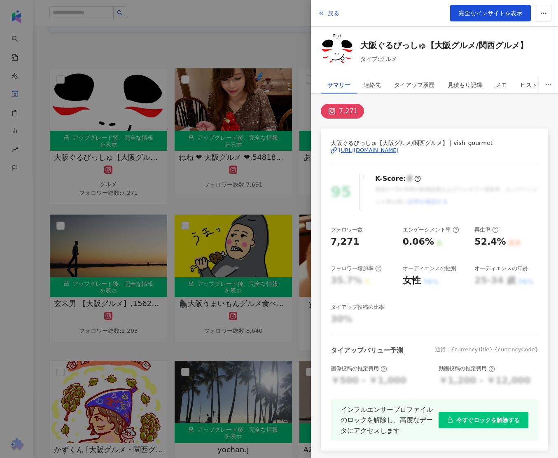
click at [399, 151] on div "https://www.instagram.com/vish_gourmet/" at bounding box center [369, 150] width 60 height 7
click at [382, 150] on div "https://www.instagram.com/vish_gourmet/" at bounding box center [369, 150] width 60 height 7
click at [274, 36] on div at bounding box center [279, 229] width 558 height 458
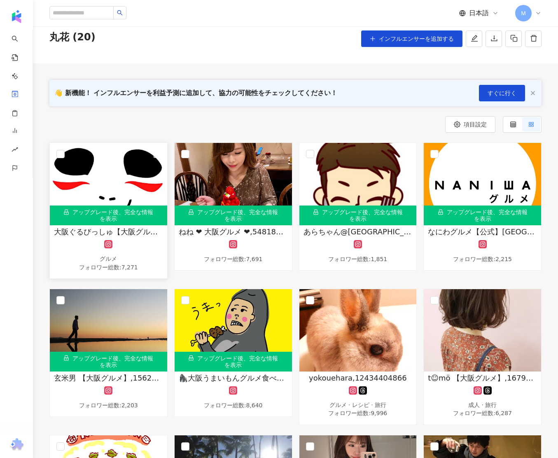
scroll to position [31, 0]
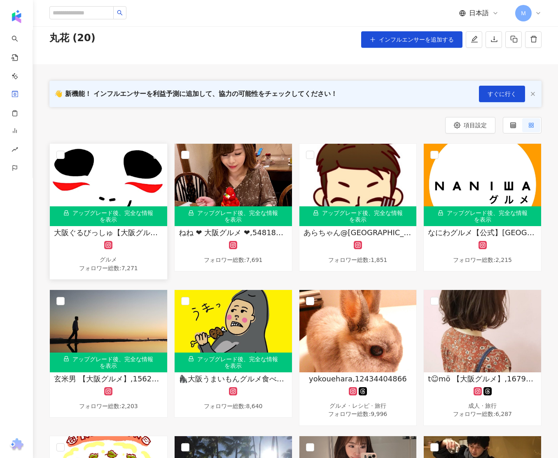
click at [129, 232] on span "大阪ぐるびっしゅ【大阪グルメ/関西グルメ】" at bounding box center [108, 233] width 109 height 10
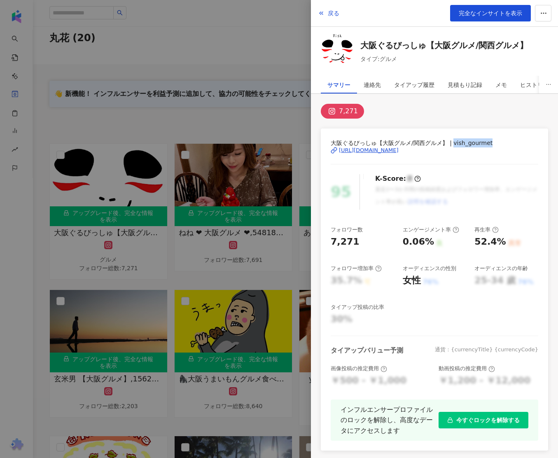
drag, startPoint x: 454, startPoint y: 143, endPoint x: 495, endPoint y: 144, distance: 41.2
click at [495, 144] on span "大阪ぐるびっしゅ【大阪グルメ/関西グルメ】 | vish_gourmet" at bounding box center [435, 142] width 208 height 9
copy span "vish_gourmet"
click at [258, 13] on div at bounding box center [279, 229] width 558 height 458
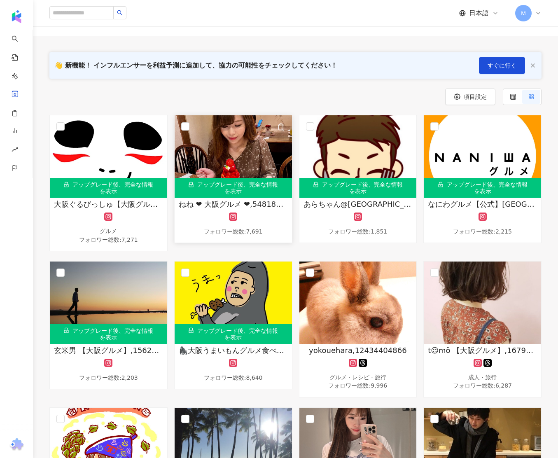
scroll to position [60, 0]
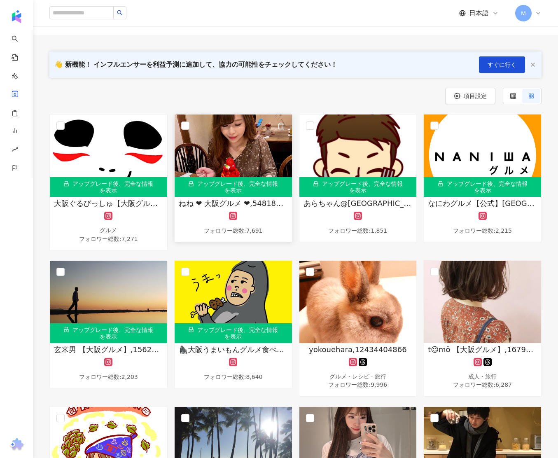
click at [258, 203] on span "ねね ❤︎ 大阪グルメ ❤︎,5481820268" at bounding box center [233, 203] width 109 height 10
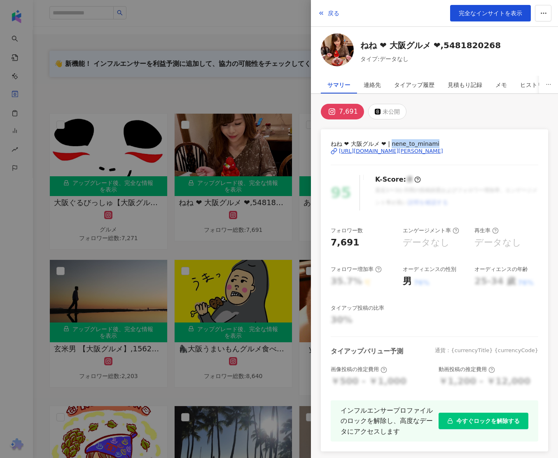
scroll to position [59, 0]
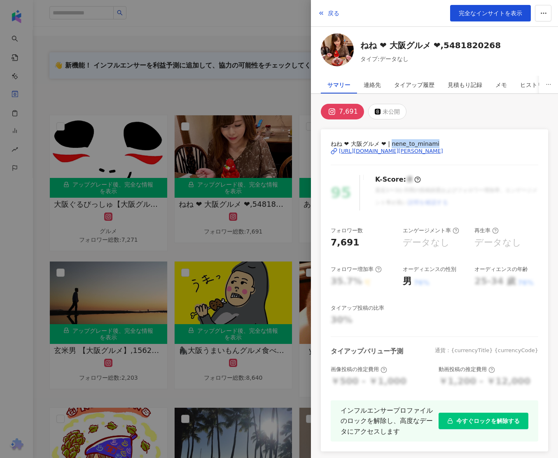
drag, startPoint x: 392, startPoint y: 145, endPoint x: 445, endPoint y: 141, distance: 52.9
click at [445, 141] on span "ねね ❤︎ 大阪グルメ ❤︎ | nene_to_minami" at bounding box center [435, 143] width 208 height 9
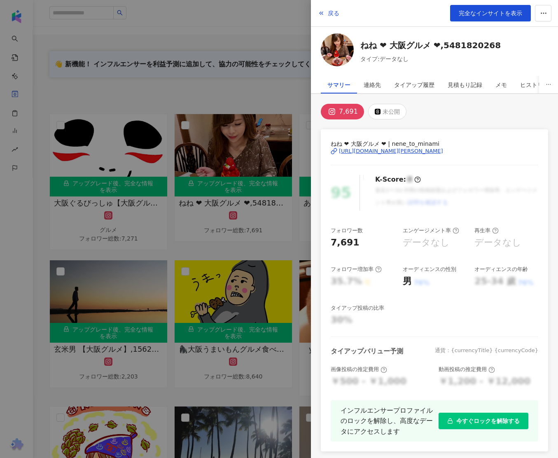
scroll to position [62, 0]
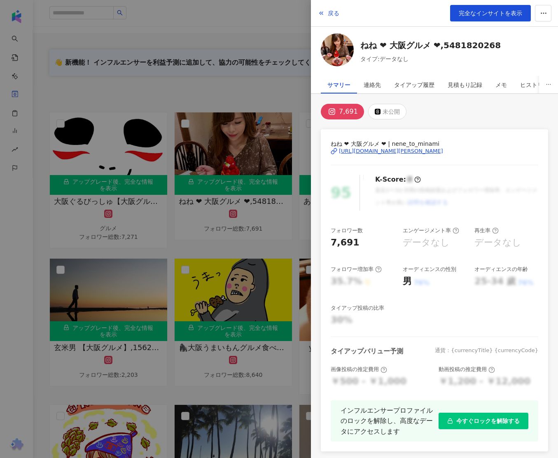
click at [442, 151] on div "https://www.instagram.com/nene_to_minami/" at bounding box center [391, 151] width 104 height 7
click at [398, 149] on div "https://www.instagram.com/nene_to_minami/" at bounding box center [391, 151] width 104 height 7
click at [328, 12] on span "戻る" at bounding box center [334, 13] width 12 height 7
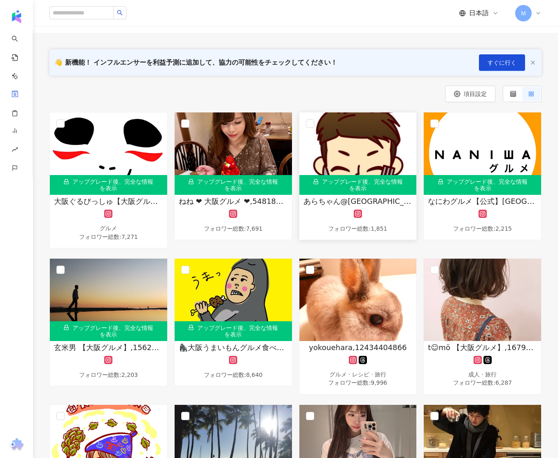
click at [367, 201] on span "あらちゃん@大阪グルメ,43071899941" at bounding box center [358, 201] width 109 height 10
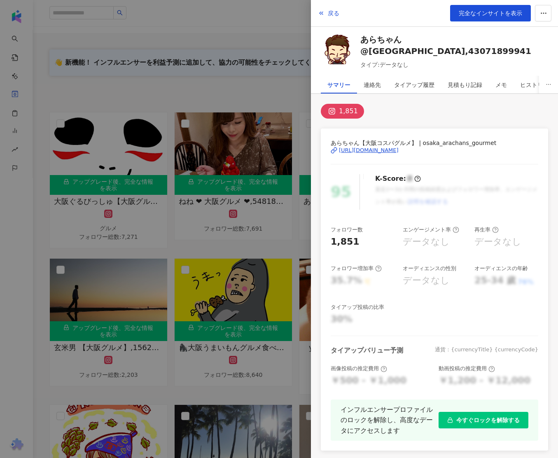
click at [287, 211] on div at bounding box center [279, 229] width 558 height 458
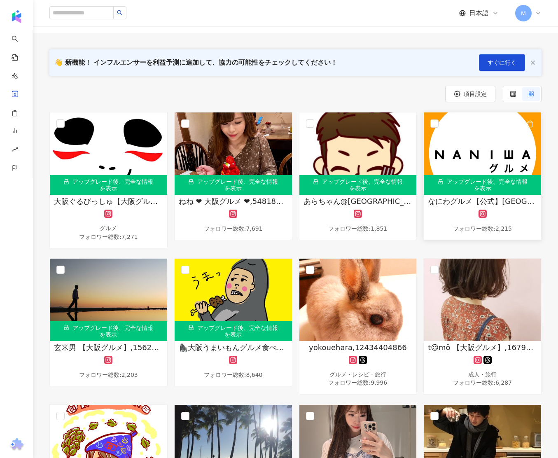
click at [503, 199] on span "なにわグルメ【公式】大阪グルメ,26043647937" at bounding box center [482, 201] width 109 height 10
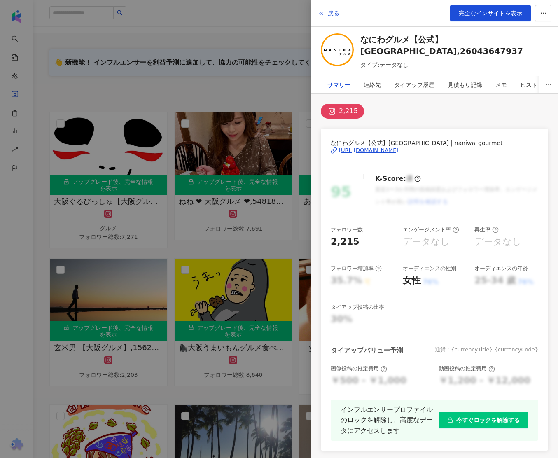
click at [399, 150] on div "https://www.instagram.com/naniwa_gourmet/" at bounding box center [369, 150] width 60 height 7
click at [330, 14] on span "戻る" at bounding box center [334, 13] width 12 height 7
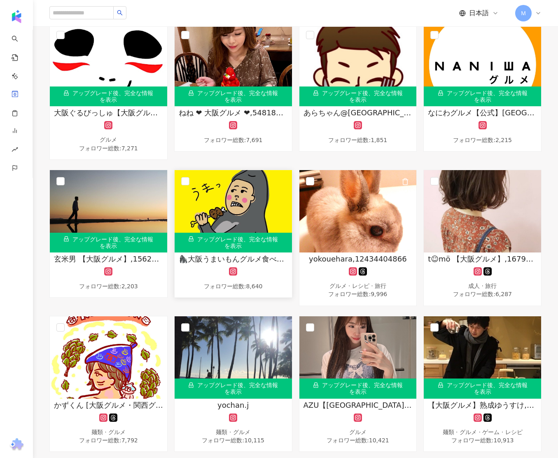
scroll to position [151, 0]
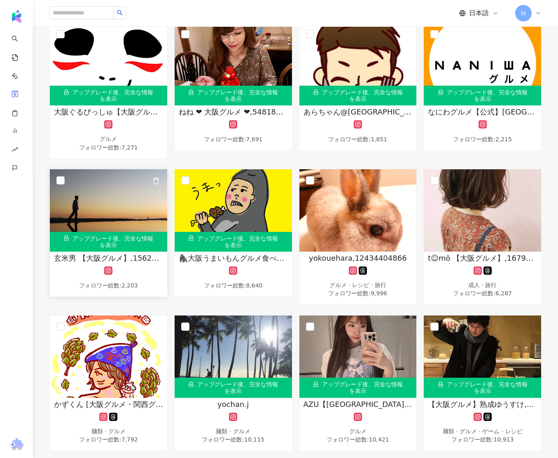
click at [119, 257] on span "玄米男 【大阪グルメ】,15625503724" at bounding box center [108, 258] width 109 height 10
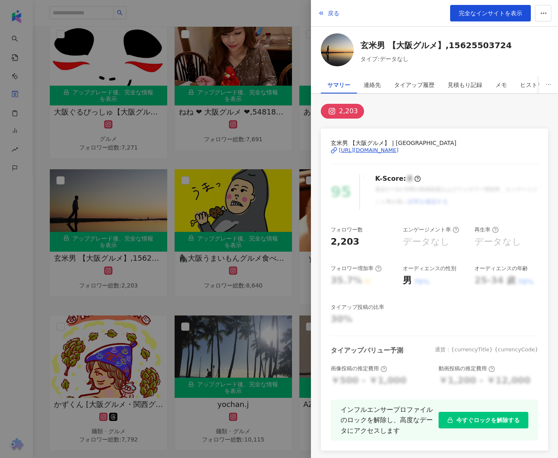
scroll to position [8, 0]
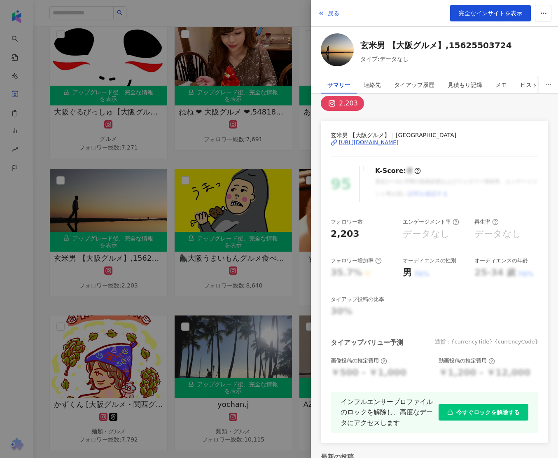
click at [399, 142] on div "https://www.instagram.com/genmaiotoko/" at bounding box center [369, 142] width 60 height 7
click at [279, 147] on div at bounding box center [279, 229] width 558 height 458
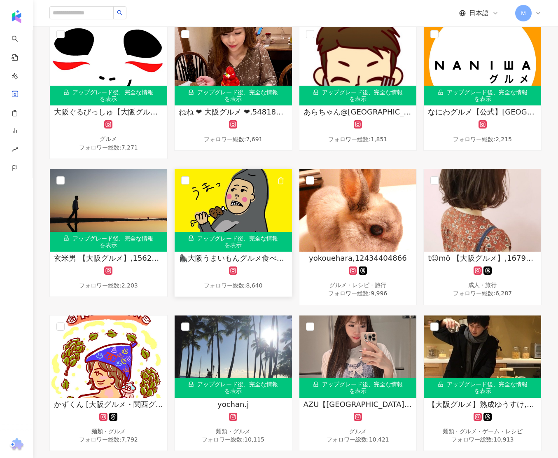
click at [261, 257] on span "🦍大阪うまいもんグルメ食べある記/大阪グルメ,2020303104" at bounding box center [233, 258] width 109 height 10
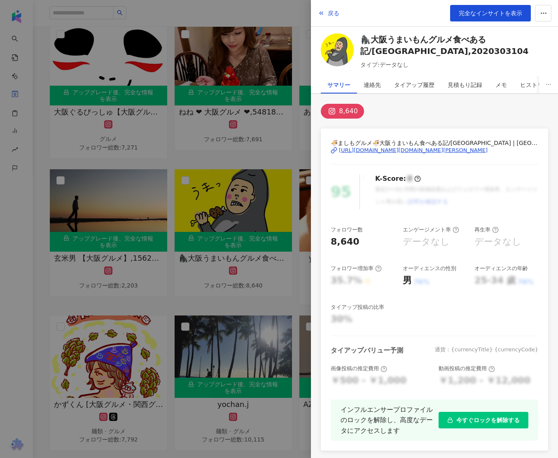
click at [423, 148] on div "https://www.instagram.com/osaka.gourmet.tabearuki/" at bounding box center [413, 150] width 149 height 7
click at [293, 153] on div at bounding box center [279, 229] width 558 height 458
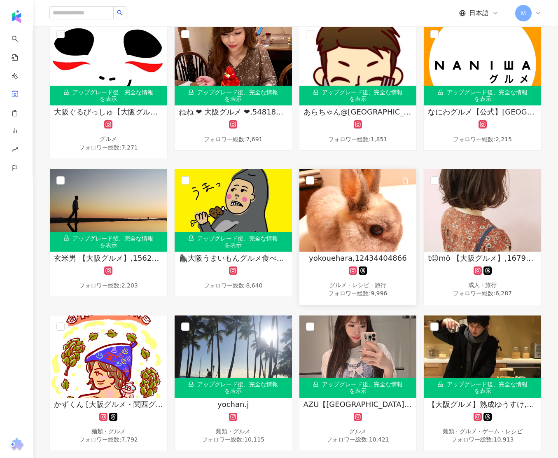
click at [365, 259] on span "yokouehara,12434404866" at bounding box center [358, 258] width 98 height 10
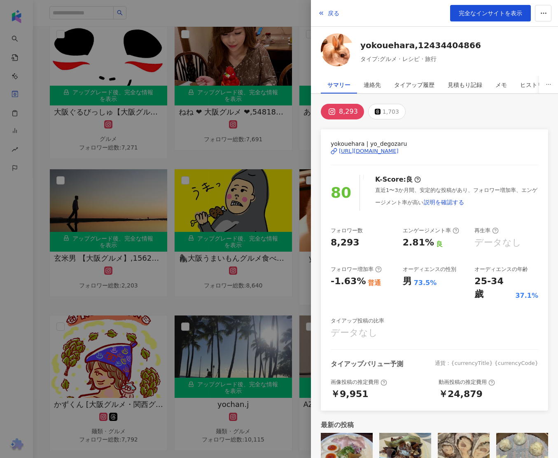
click at [391, 150] on div "https://www.instagram.com/yo_degozaru/" at bounding box center [369, 151] width 60 height 7
click at [293, 133] on div at bounding box center [279, 229] width 558 height 458
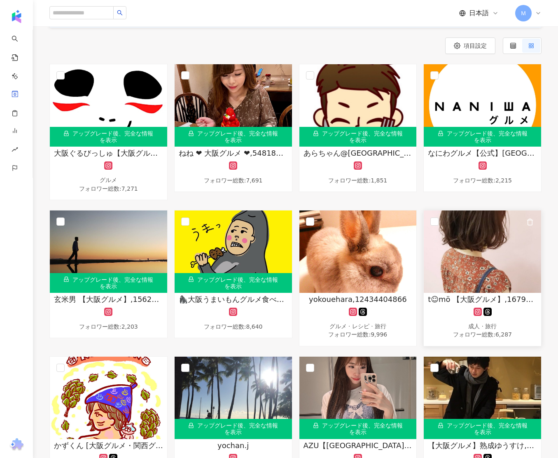
scroll to position [110, 0]
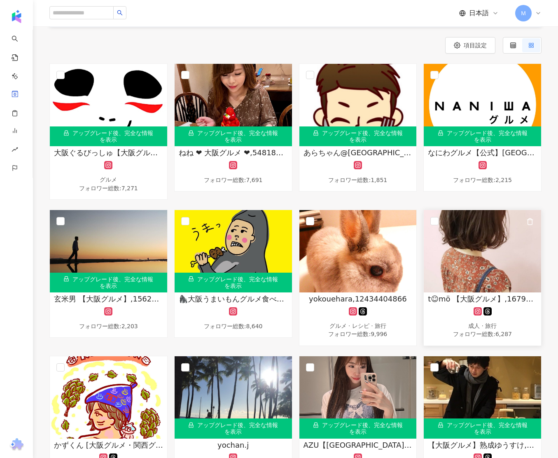
click at [499, 298] on span "t︎︎︎︎☺︎mö 【大阪グルメ】,1679514365" at bounding box center [482, 299] width 109 height 10
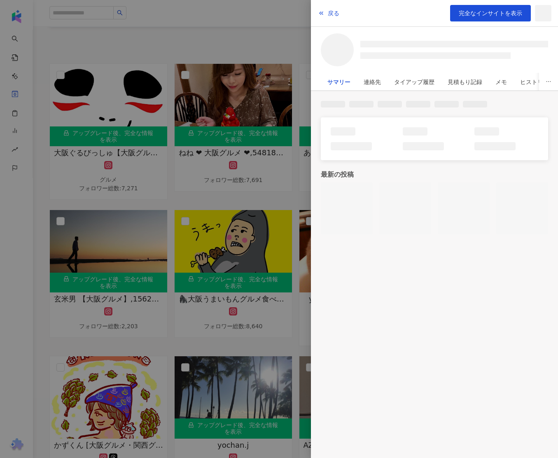
scroll to position [110, 0]
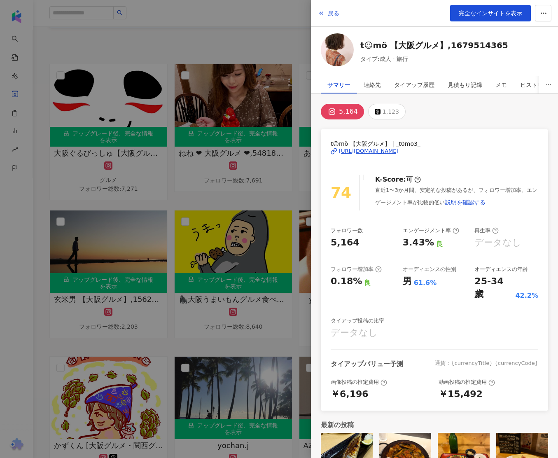
click at [399, 151] on div "https://www.instagram.com/_t0mo3_/" at bounding box center [369, 151] width 60 height 7
click at [267, 180] on div at bounding box center [279, 229] width 558 height 458
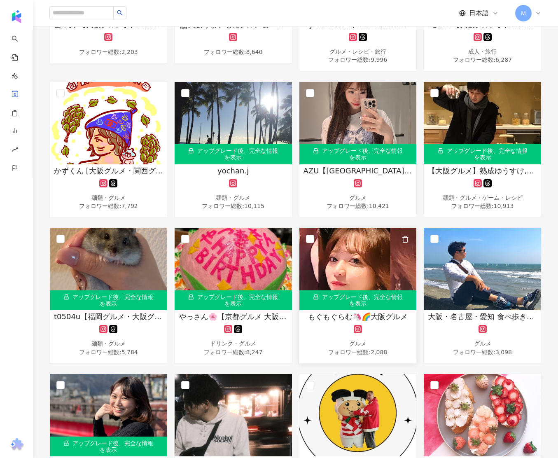
scroll to position [389, 0]
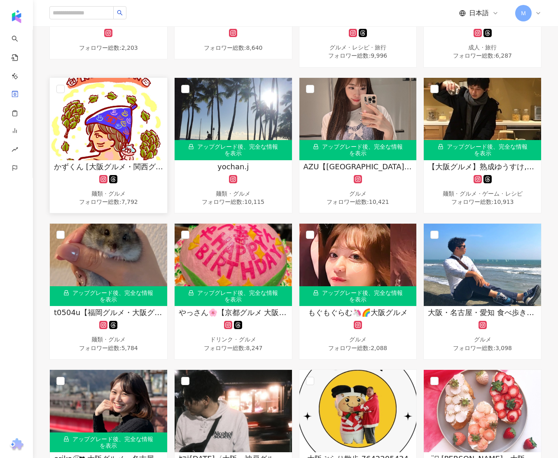
click at [109, 166] on span "かずくん [大阪グルメ・関西グルメ・地方グルメ],1496968473" at bounding box center [108, 167] width 109 height 10
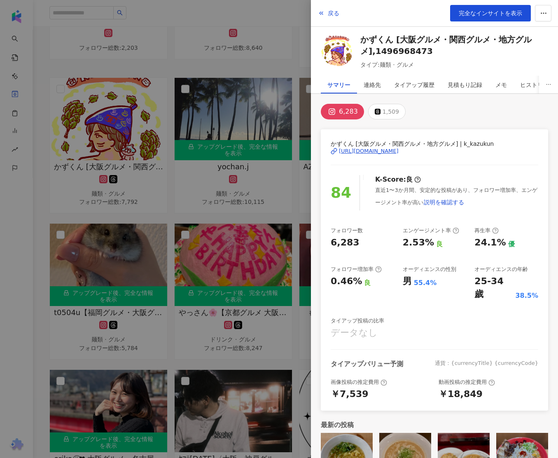
click at [399, 150] on div "https://www.instagram.com/k_kazukun/" at bounding box center [369, 151] width 60 height 7
click at [272, 191] on div at bounding box center [279, 229] width 558 height 458
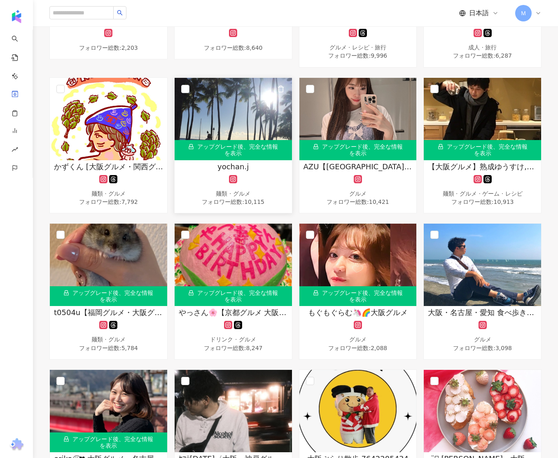
click at [236, 169] on span "yochan.j" at bounding box center [233, 167] width 31 height 10
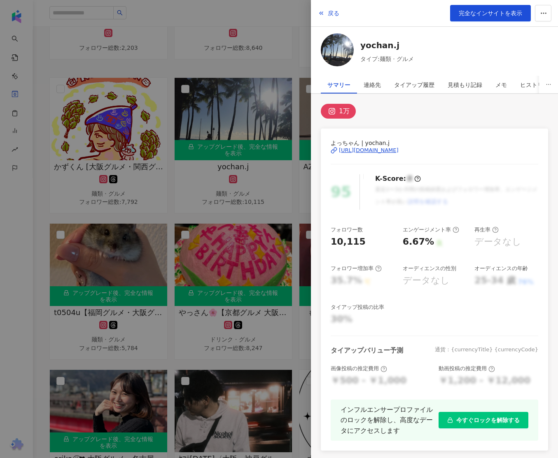
click at [387, 149] on div "https://www.instagram.com/yochan.j/" at bounding box center [369, 150] width 60 height 7
click at [279, 179] on div at bounding box center [279, 229] width 558 height 458
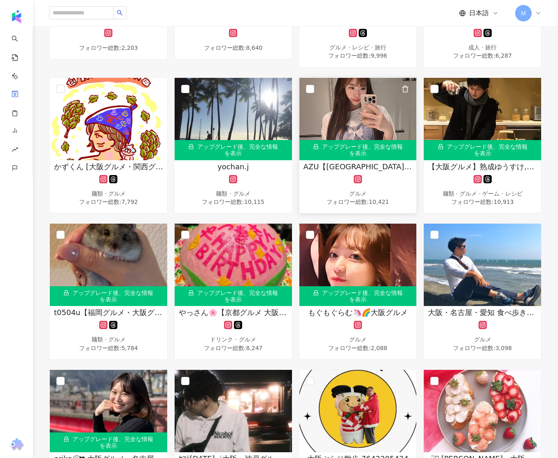
click at [345, 167] on span "AZU【南大阪 泉州グルメ・大阪グルメ・関西グルメ】,2219809504" at bounding box center [358, 167] width 109 height 10
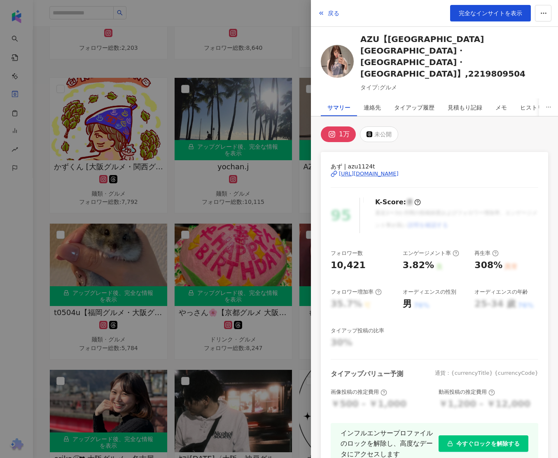
click at [399, 170] on div "https://www.instagram.com/azu1124t/" at bounding box center [369, 173] width 60 height 7
click at [249, 203] on div at bounding box center [279, 229] width 558 height 458
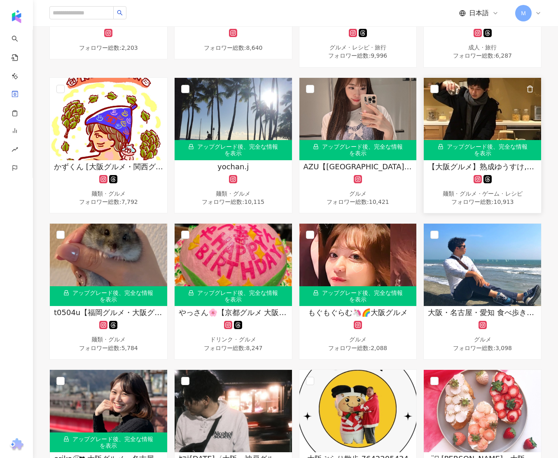
click at [490, 166] on span "【大阪グルメ】熟成ゆうすけ,30993123122" at bounding box center [482, 167] width 109 height 10
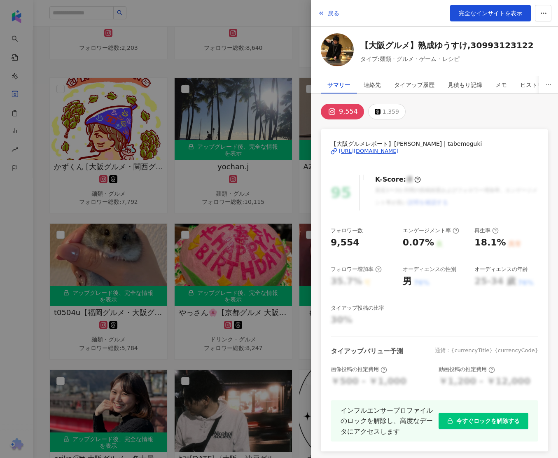
click at [380, 148] on div "https://www.instagram.com/tabemoguki/" at bounding box center [369, 151] width 60 height 7
click at [399, 152] on div "https://www.instagram.com/tabemoguki/" at bounding box center [369, 151] width 60 height 7
click at [289, 48] on div at bounding box center [279, 229] width 558 height 458
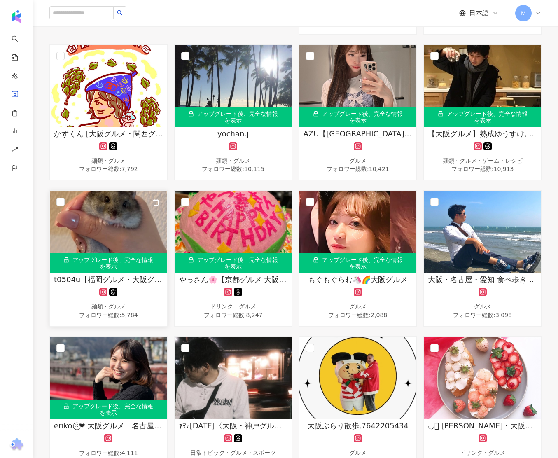
scroll to position [422, 0]
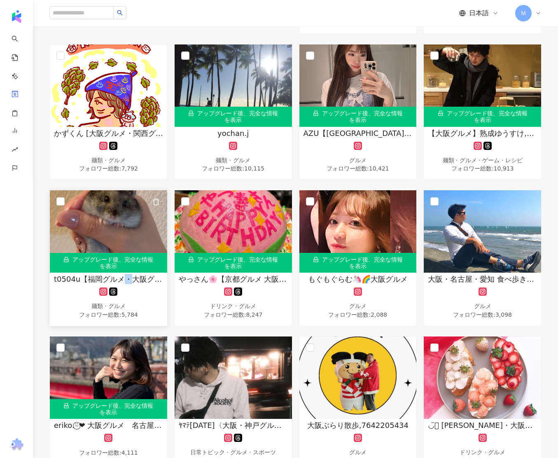
click at [124, 277] on span "t0504u【福岡グルメ・大阪グルメ・東京グルメ】,12871514818" at bounding box center [108, 279] width 109 height 10
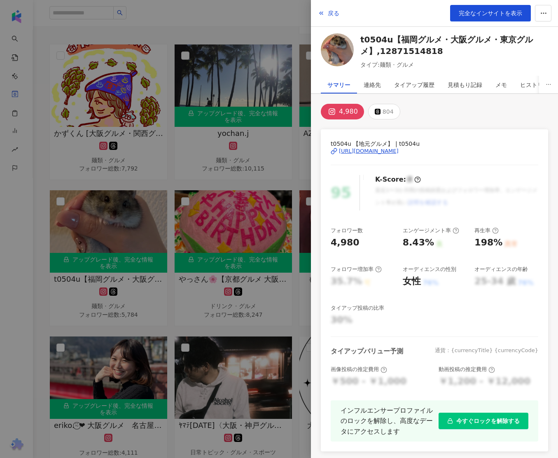
click at [277, 166] on div at bounding box center [279, 229] width 558 height 458
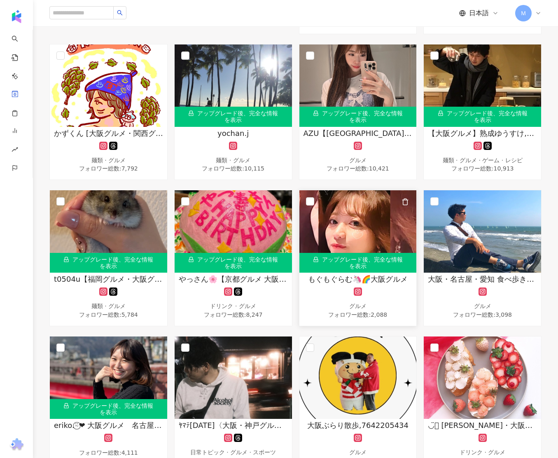
click at [381, 278] on span "もぐもぐらむ🦄🌈大阪グルメ" at bounding box center [358, 279] width 100 height 10
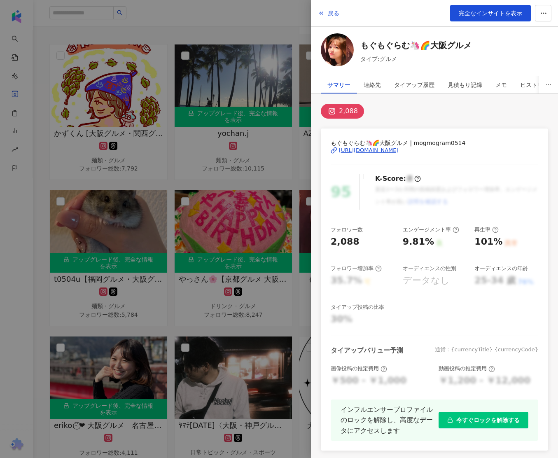
click at [399, 150] on div "https://www.instagram.com/mogmogram0514/" at bounding box center [369, 150] width 60 height 7
drag, startPoint x: 263, startPoint y: 30, endPoint x: 251, endPoint y: 7, distance: 25.6
click at [263, 30] on div at bounding box center [279, 229] width 558 height 458
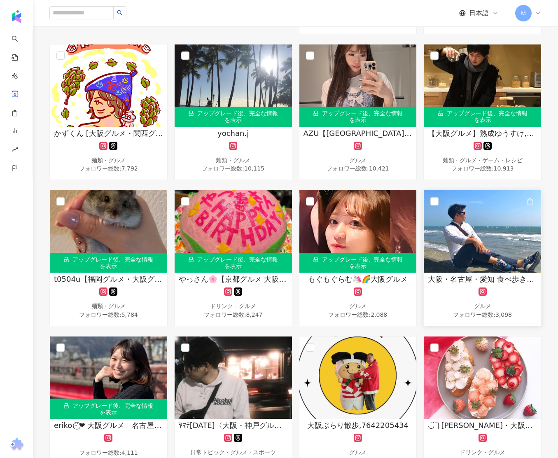
click at [503, 279] on span "大阪・名古屋・愛知 食べ歩きグルメ日記🎠,6330926572" at bounding box center [482, 279] width 109 height 10
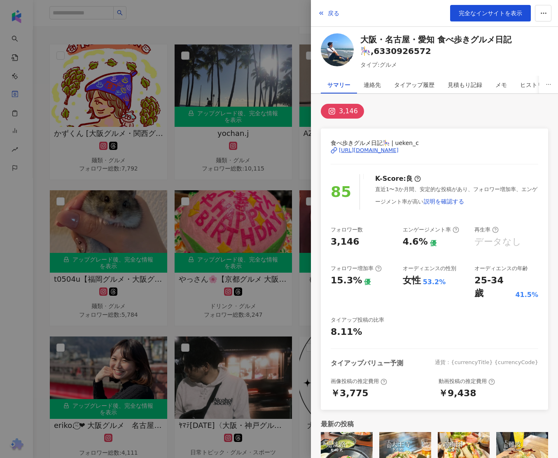
click at [399, 149] on div "https://www.instagram.com/ueken_c/" at bounding box center [369, 150] width 60 height 7
click at [258, 170] on div at bounding box center [279, 229] width 558 height 458
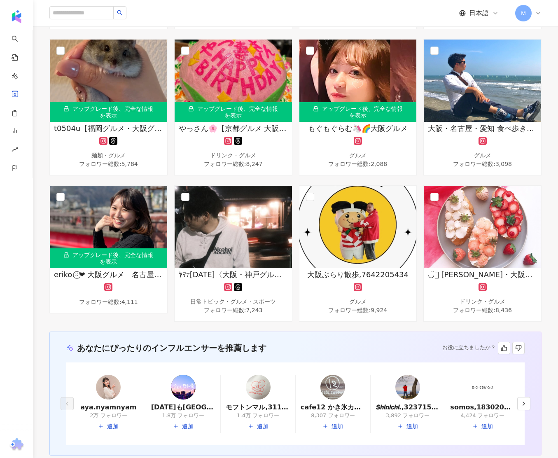
scroll to position [594, 0]
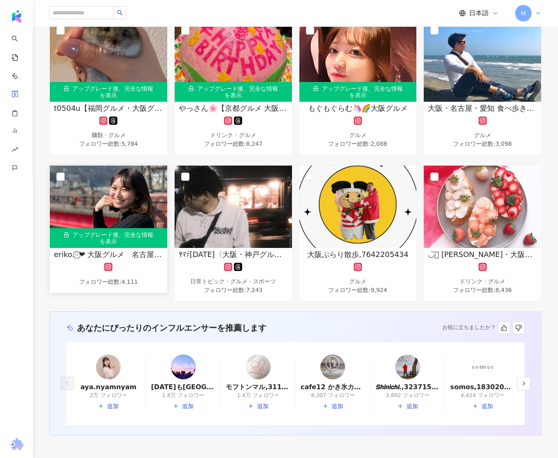
click at [133, 252] on span "eriko.⍨⃝❤︎ 大阪グルメ　名古屋グルメ ❤︎,4547919730" at bounding box center [108, 254] width 109 height 10
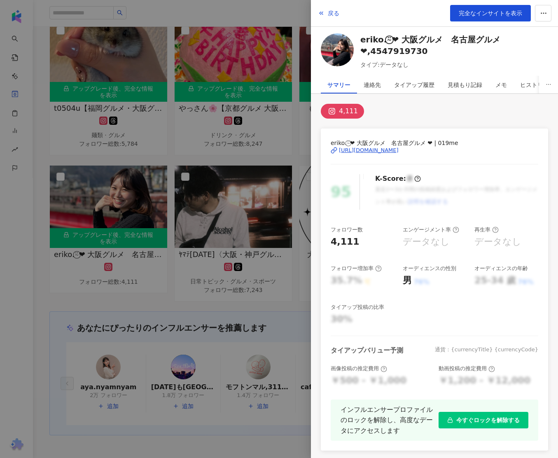
click at [399, 150] on div "https://www.instagram.com/019me/" at bounding box center [369, 150] width 60 height 7
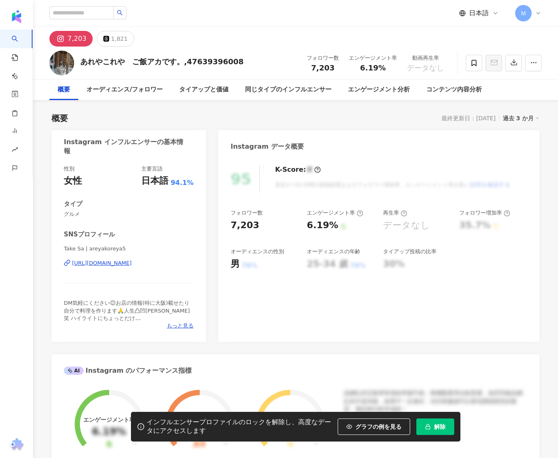
click at [451, 423] on button "解除" at bounding box center [436, 427] width 38 height 16
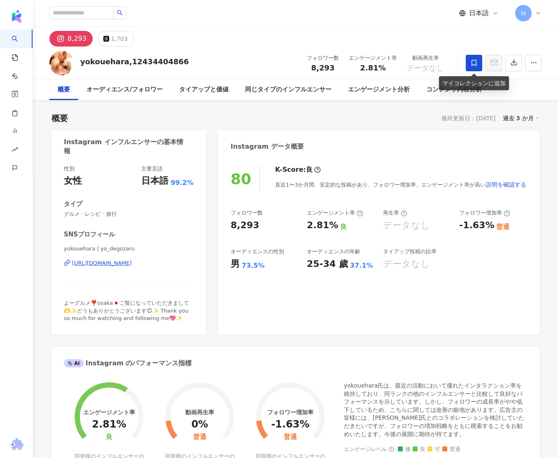
click at [473, 67] on span at bounding box center [474, 63] width 16 height 16
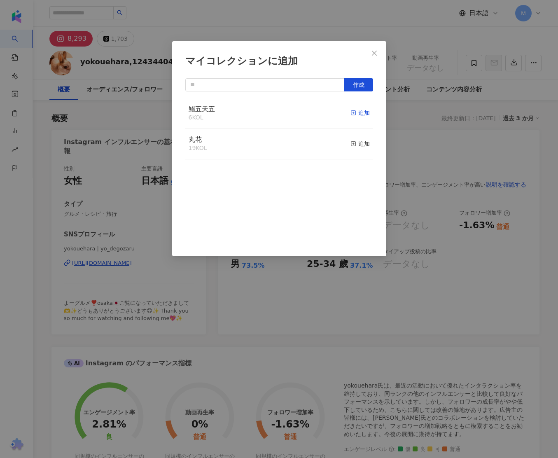
click at [359, 113] on div "追加" at bounding box center [360, 112] width 19 height 9
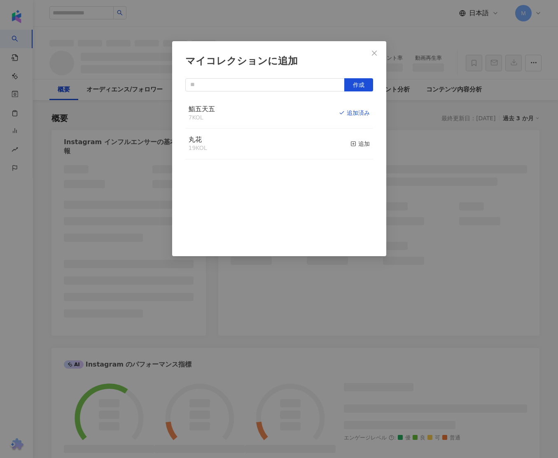
click at [356, 144] on div "追加" at bounding box center [360, 143] width 19 height 9
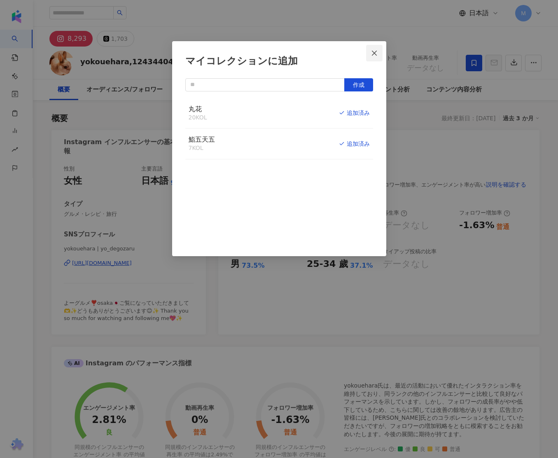
click at [378, 56] on span "Close" at bounding box center [374, 53] width 16 height 7
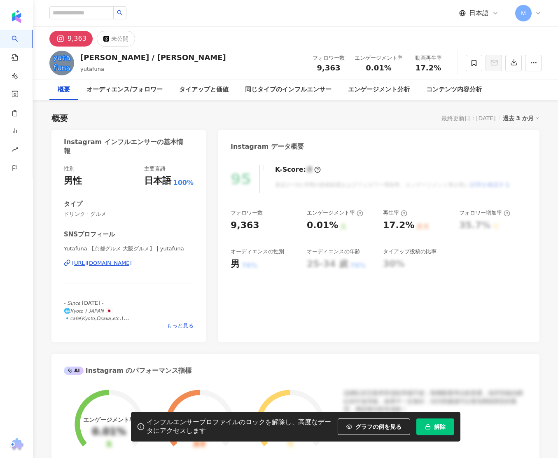
click at [442, 429] on button "解除" at bounding box center [436, 427] width 38 height 16
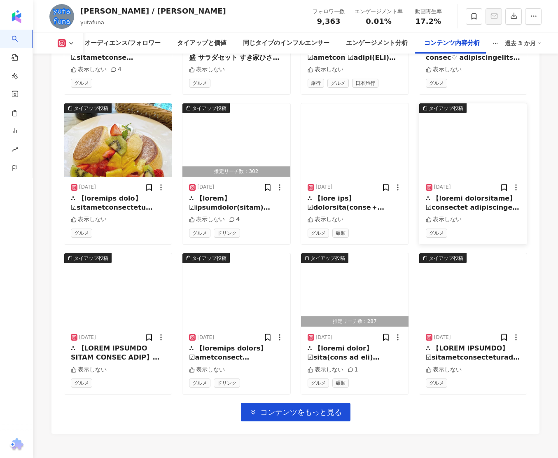
scroll to position [2745, 0]
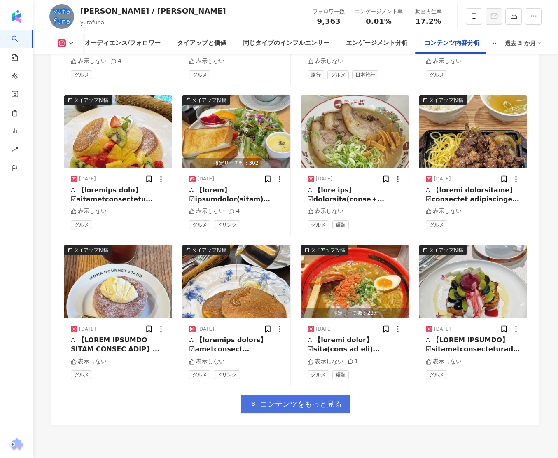
click at [317, 400] on span "コンテンツをもっと見る" at bounding box center [301, 404] width 82 height 9
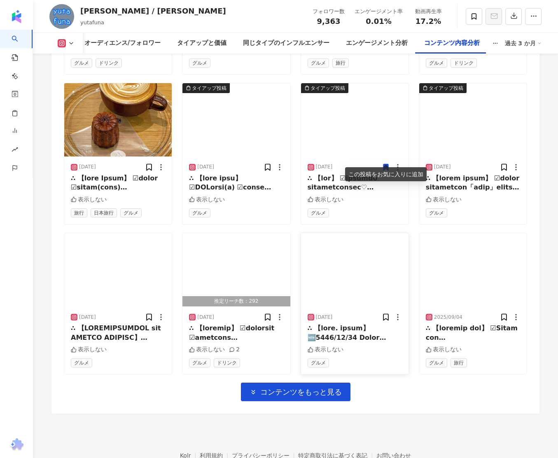
scroll to position [3209, 0]
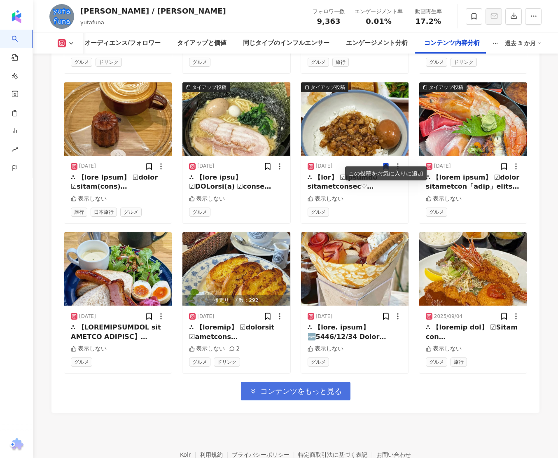
click at [288, 387] on span "コンテンツをもっと見る" at bounding box center [301, 391] width 82 height 9
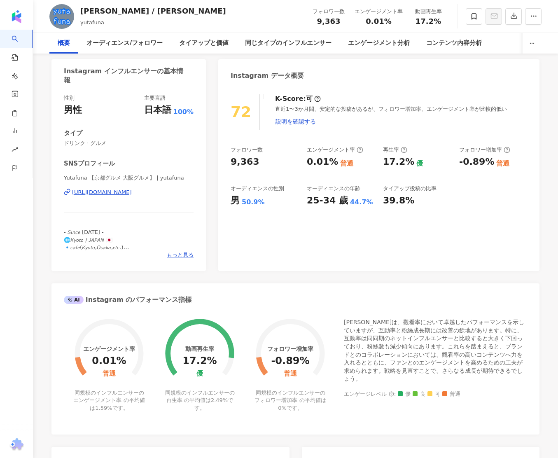
scroll to position [0, 0]
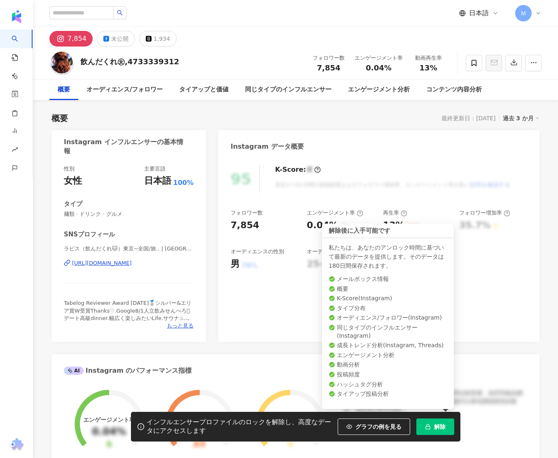
drag, startPoint x: 443, startPoint y: 418, endPoint x: 444, endPoint y: 422, distance: 4.2
click at [444, 419] on button "解除" at bounding box center [436, 427] width 38 height 16
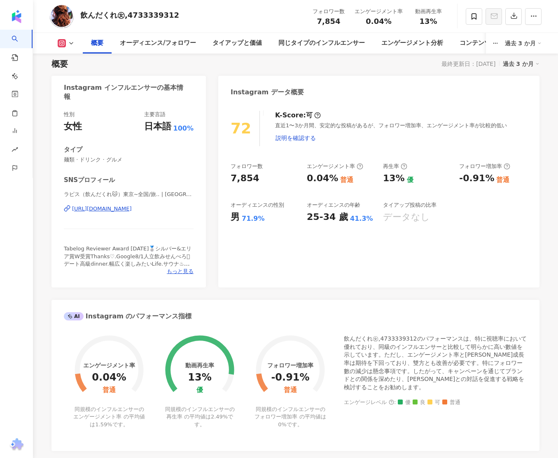
scroll to position [72, 0]
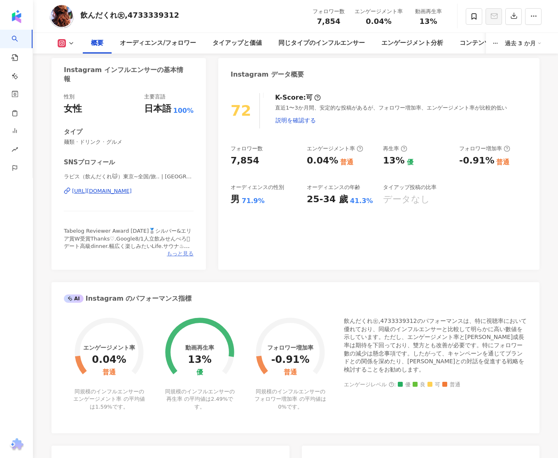
click at [184, 251] on span "もっと見る" at bounding box center [180, 253] width 27 height 7
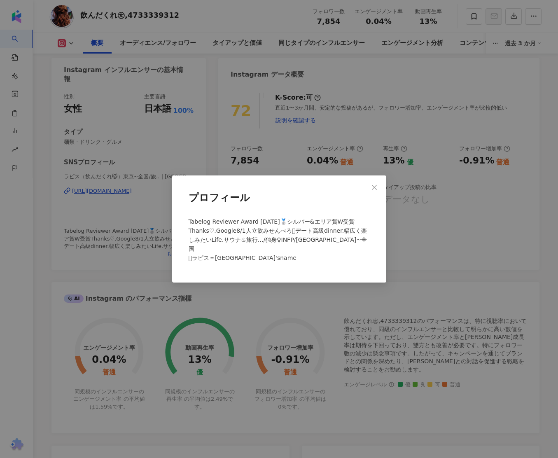
click at [377, 196] on button "Close" at bounding box center [374, 187] width 16 height 16
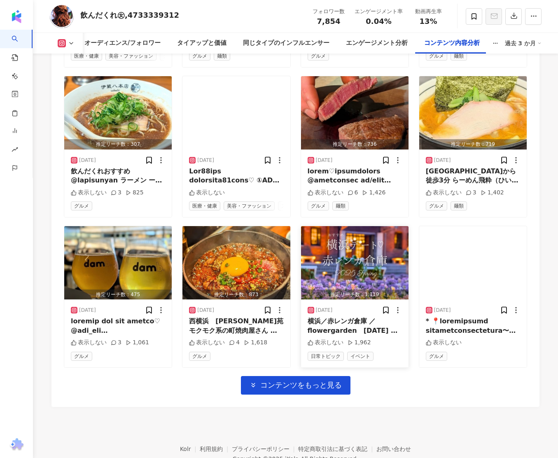
scroll to position [2788, 0]
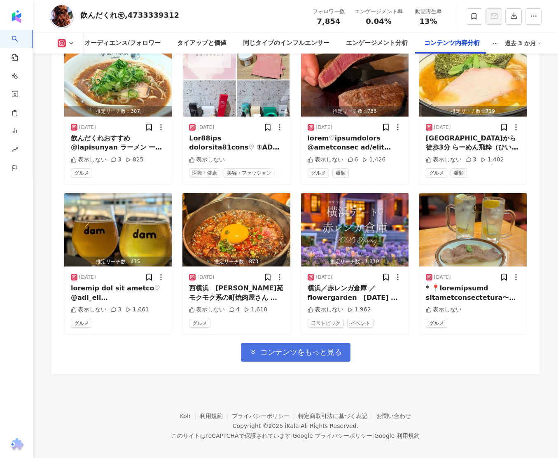
click at [303, 348] on span "コンテンツをもっと見る" at bounding box center [301, 352] width 82 height 9
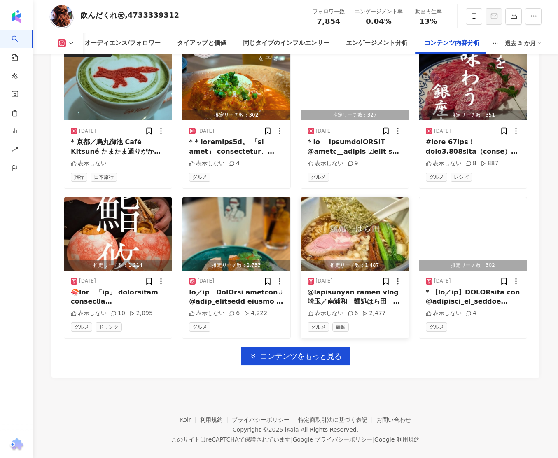
scroll to position [3239, 0]
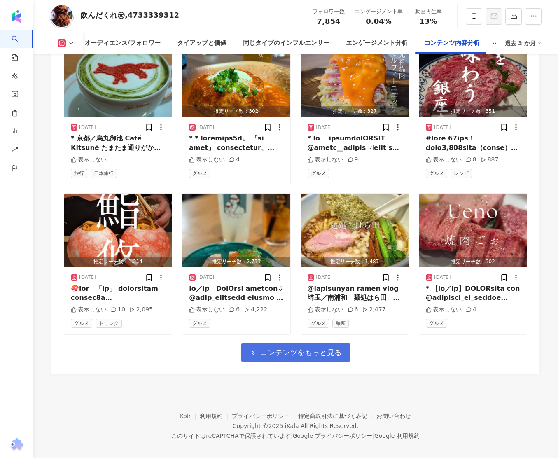
click at [324, 348] on span "コンテンツをもっと見る" at bounding box center [301, 352] width 82 height 9
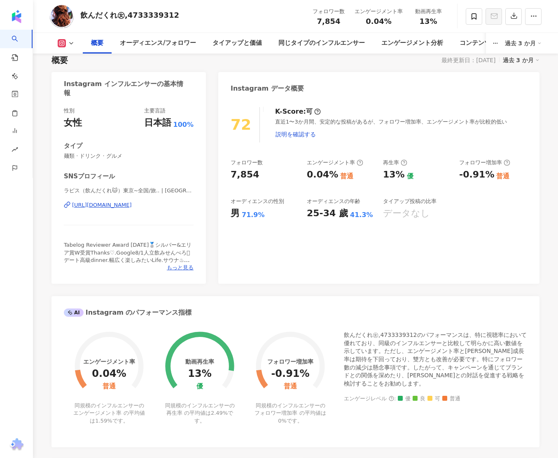
scroll to position [0, 0]
